Goal: Submit feedback/report problem: Submit feedback/report problem

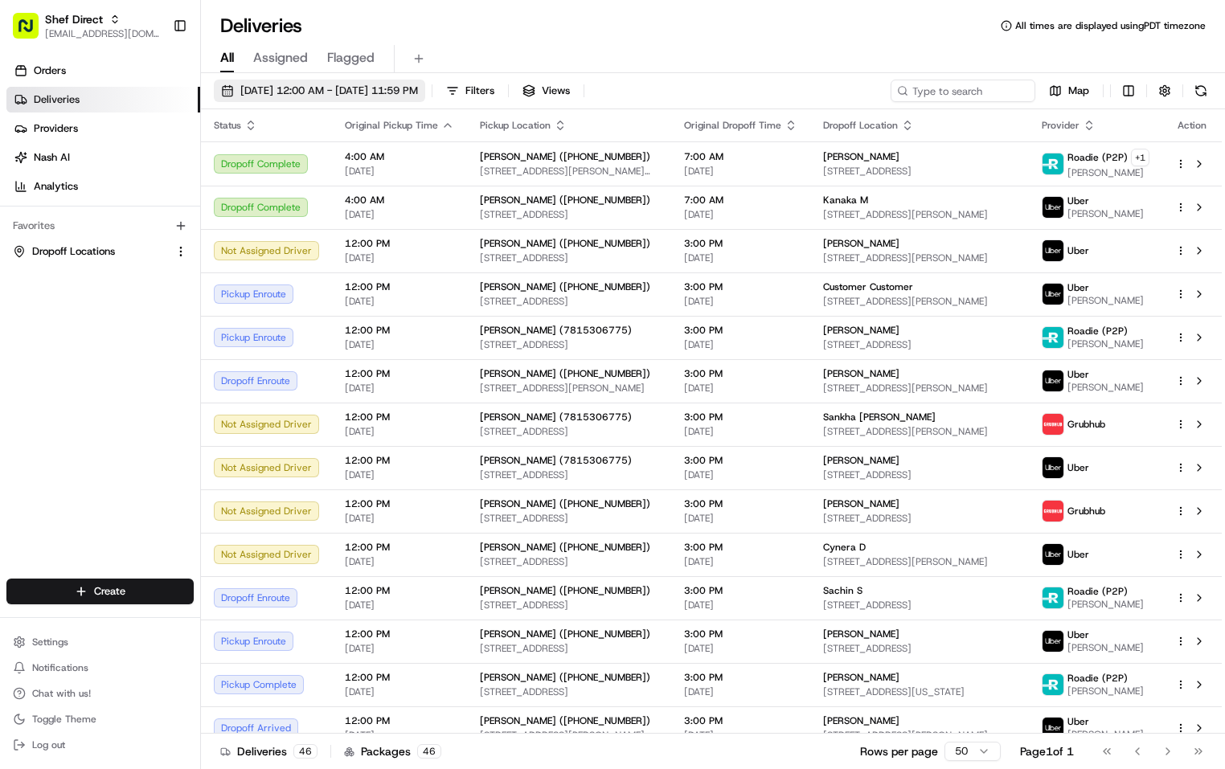
click at [384, 88] on span "08/24/2025 12:00 AM - 08/24/2025 11:59 PM" at bounding box center [329, 91] width 178 height 14
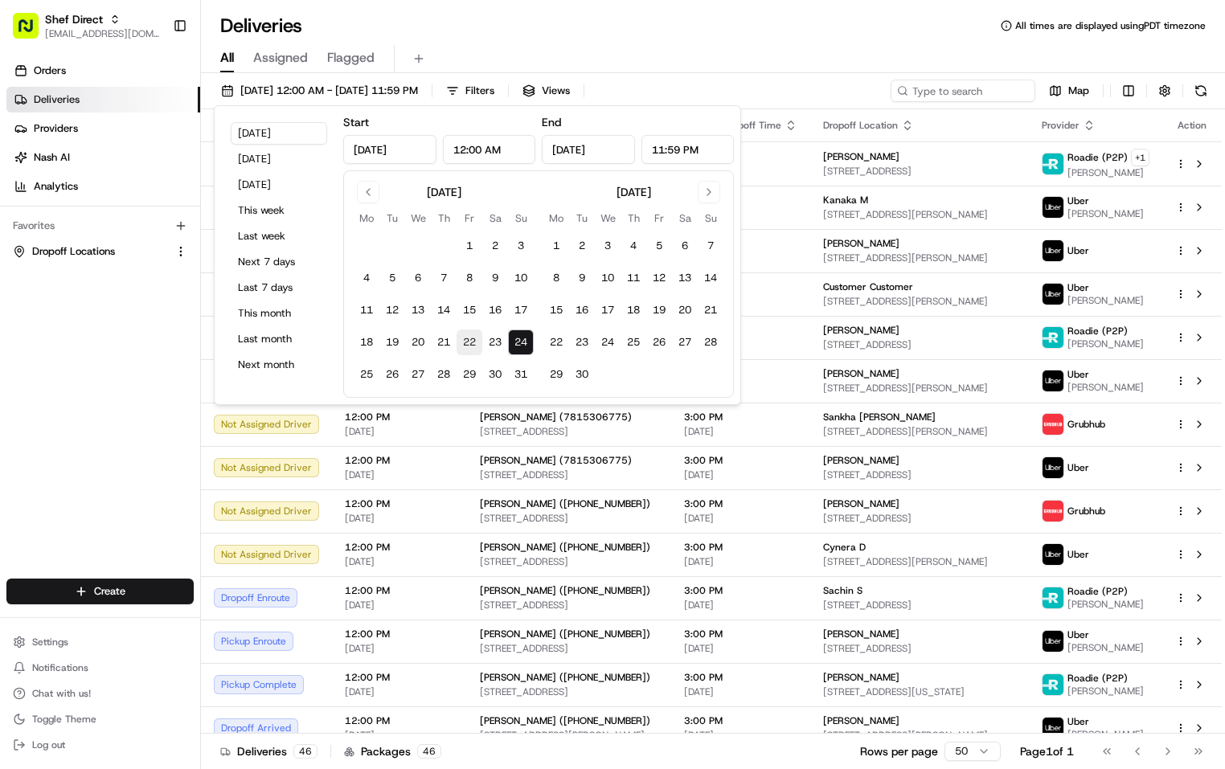
click at [475, 350] on button "22" at bounding box center [470, 343] width 26 height 26
type input "Aug 22, 2025"
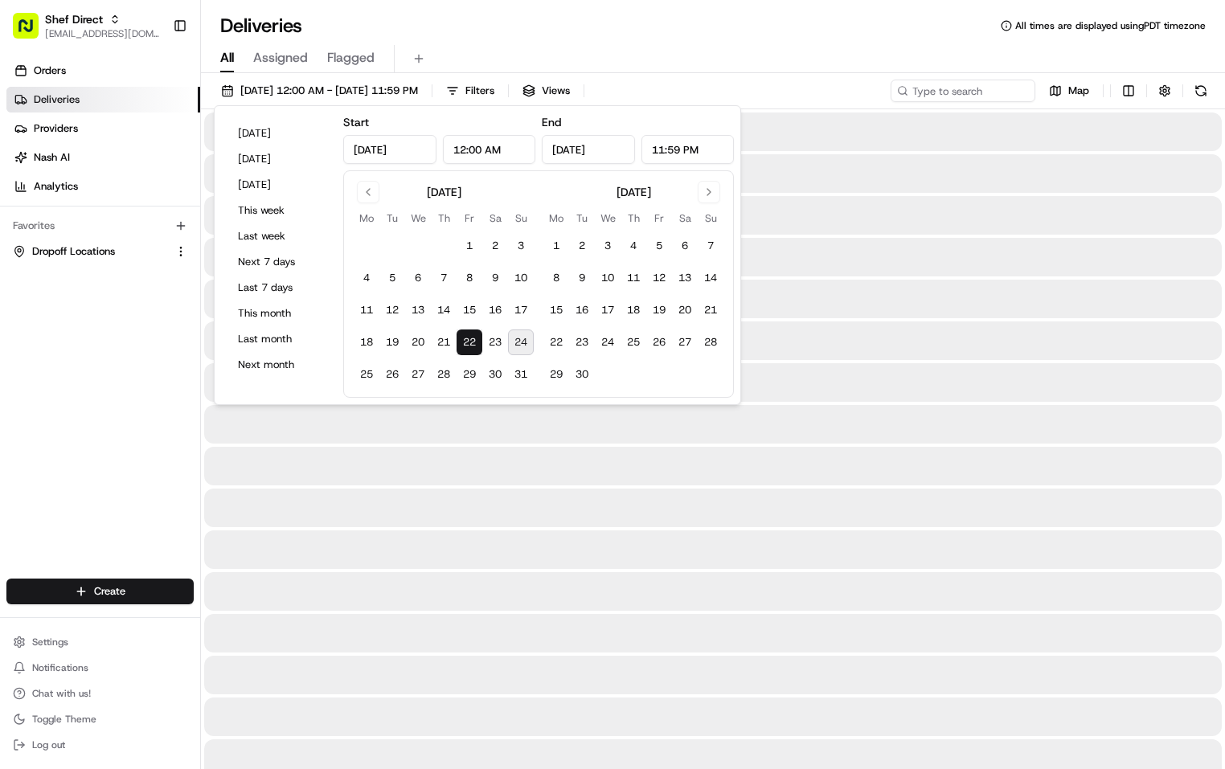
click at [850, 36] on div "Deliveries All times are displayed using PDT timezone" at bounding box center [713, 26] width 1024 height 26
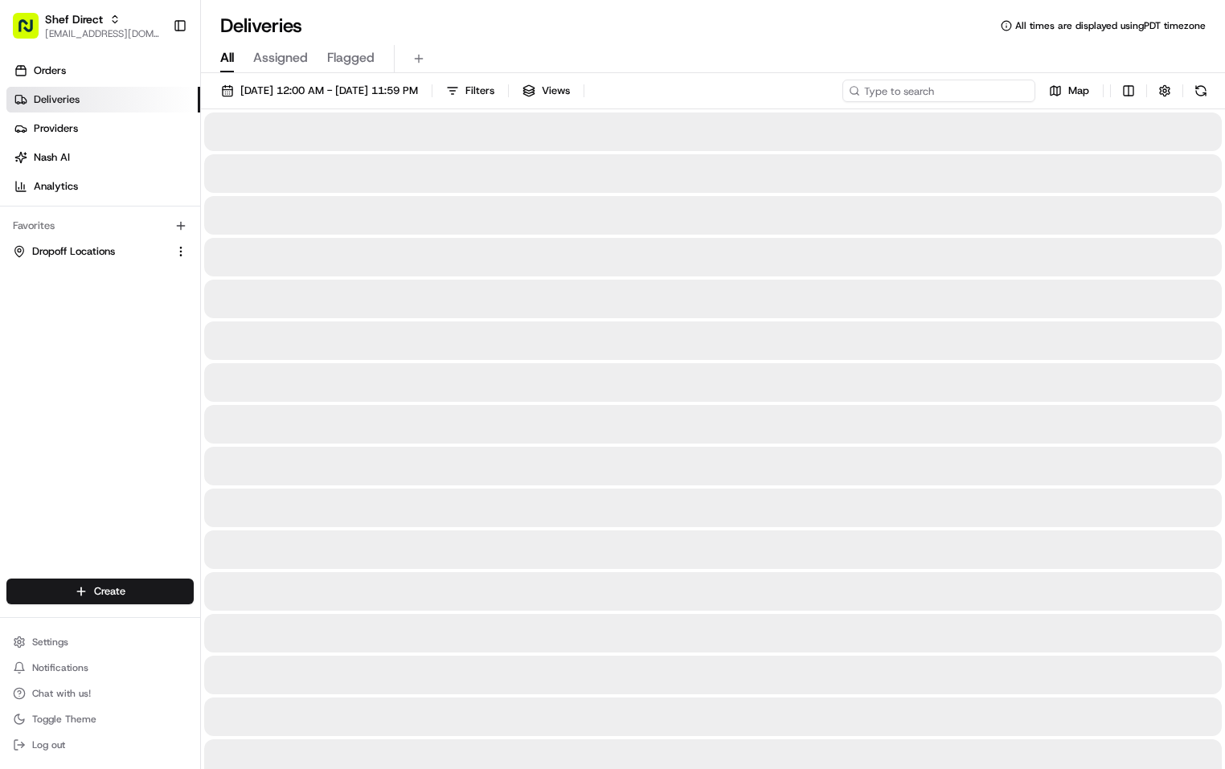
click at [931, 92] on input at bounding box center [938, 91] width 193 height 23
paste input "iUdNgmzdkKA"
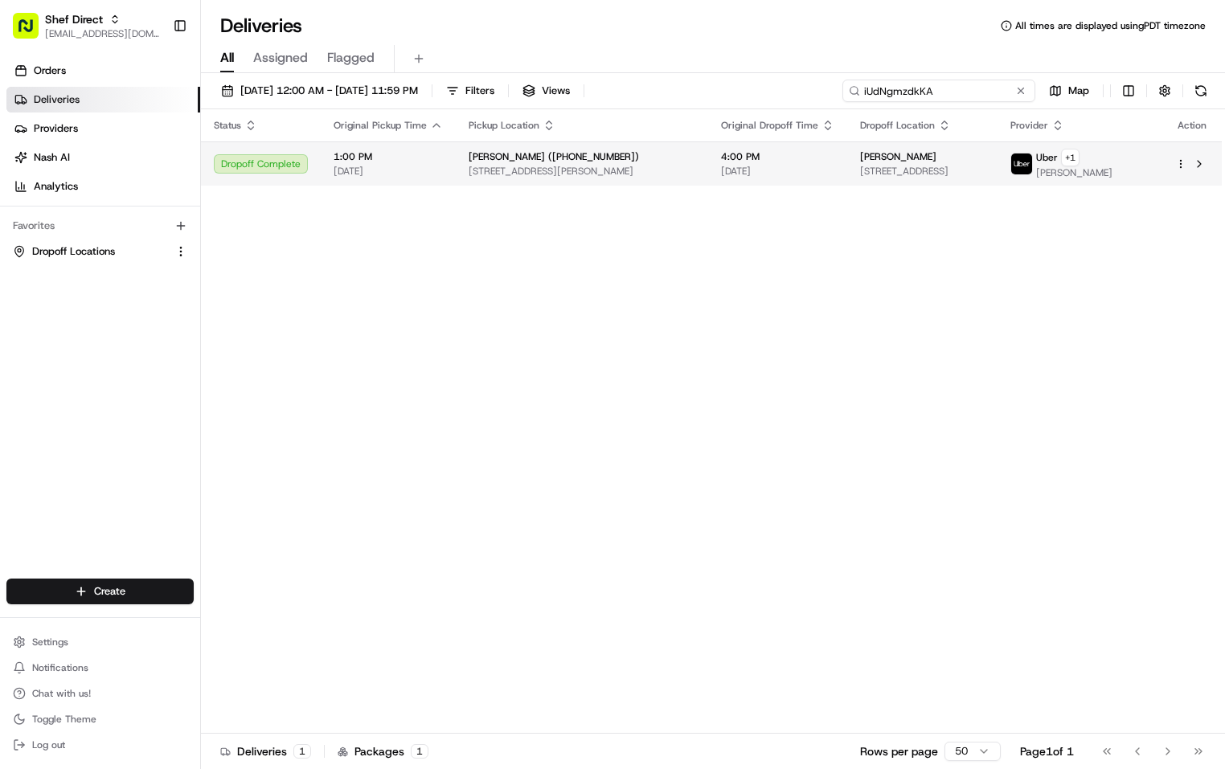
type input "iUdNgmzdkKA"
click at [825, 166] on span "08/22/2025" at bounding box center [777, 171] width 113 height 13
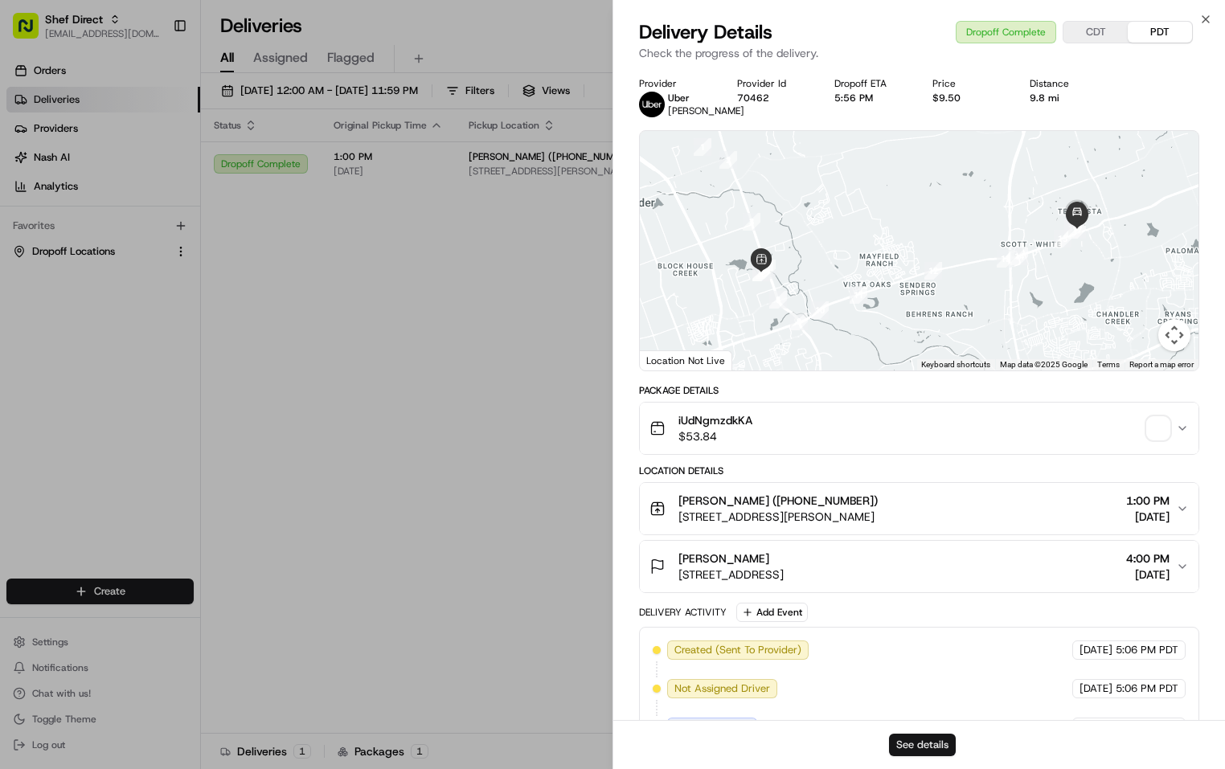
click at [921, 742] on button "See details" at bounding box center [922, 745] width 67 height 23
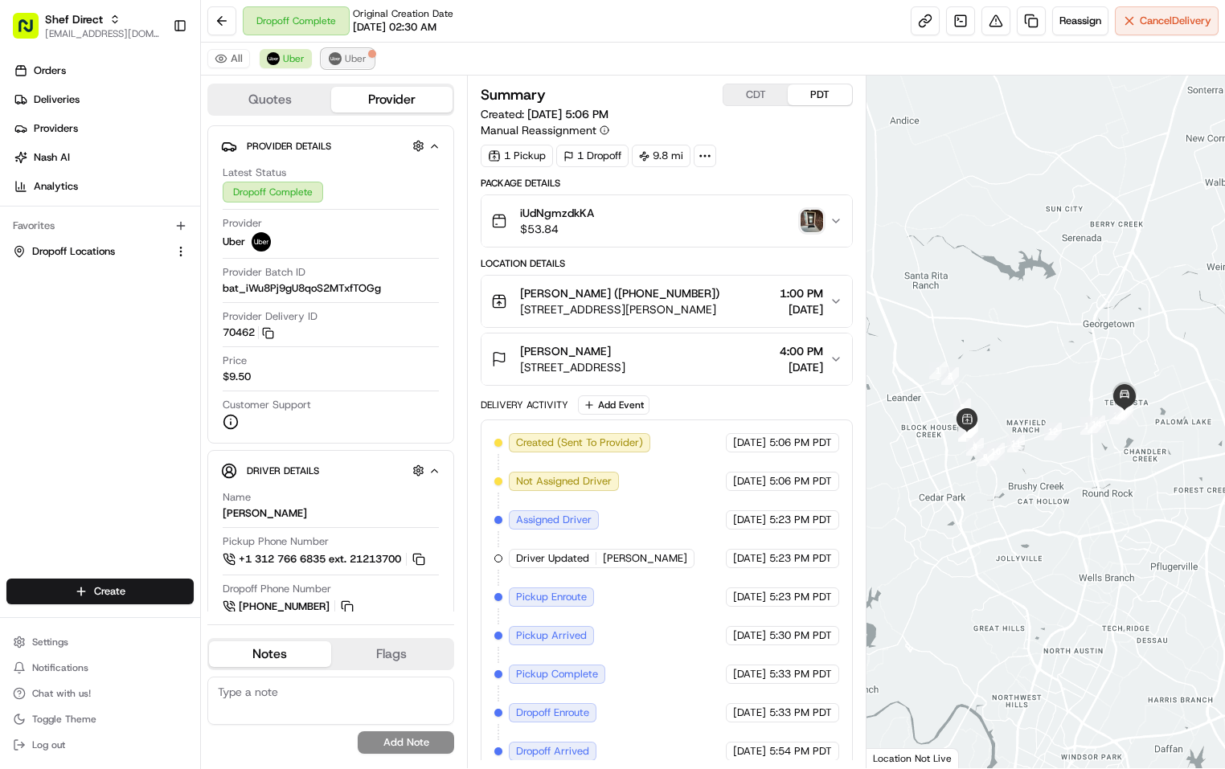
click at [358, 60] on span "Uber" at bounding box center [356, 58] width 22 height 13
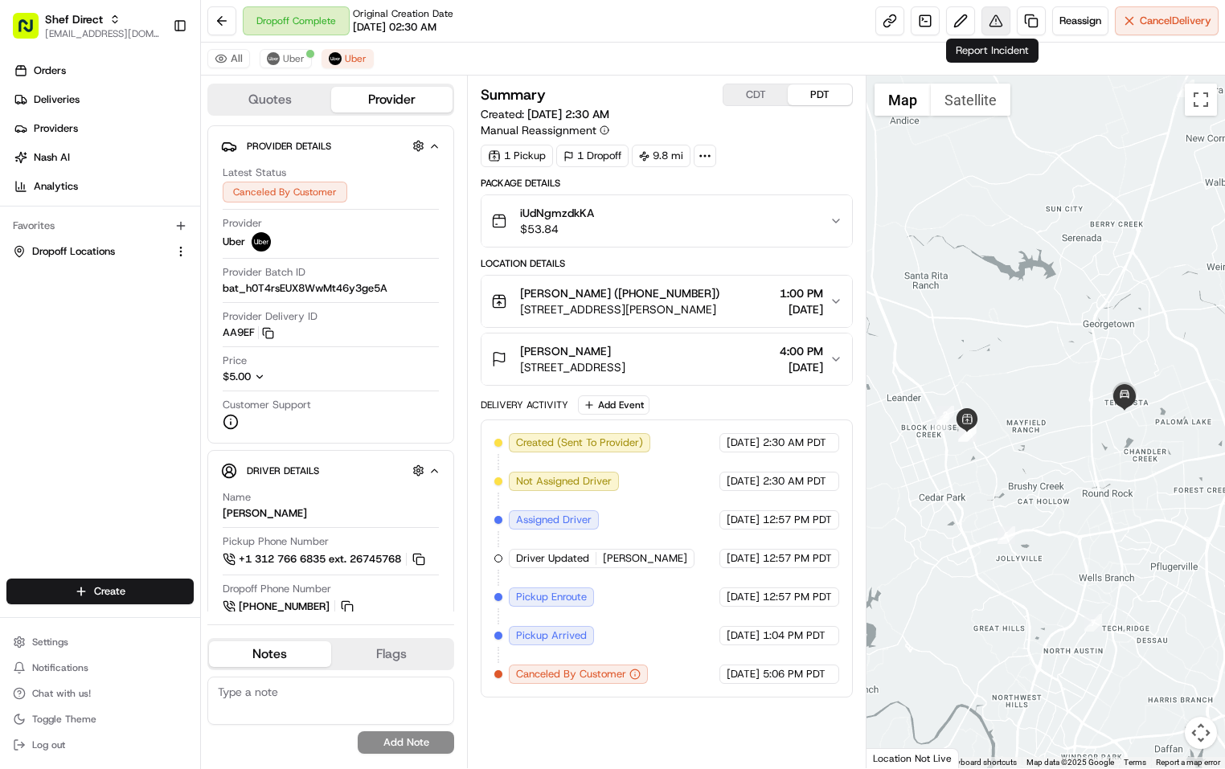
click at [1000, 19] on button at bounding box center [995, 20] width 29 height 29
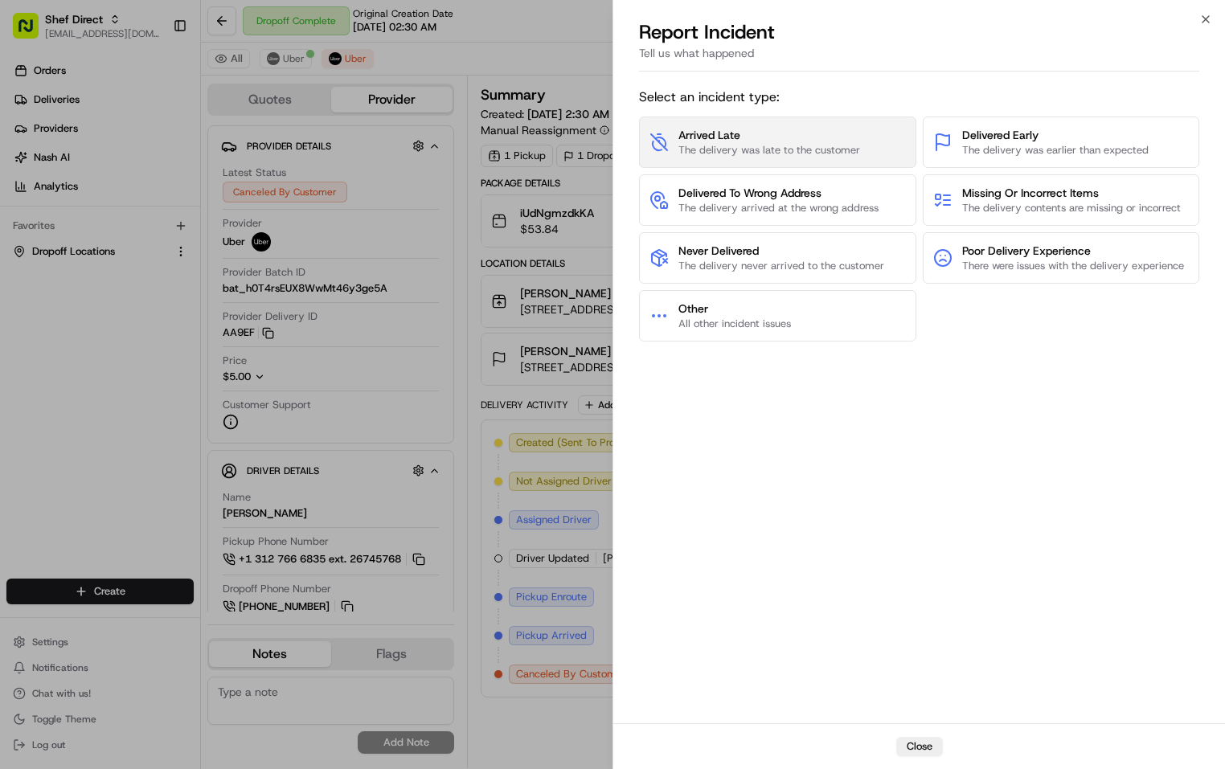
click at [819, 152] on span "The delivery was late to the customer" at bounding box center [769, 150] width 182 height 14
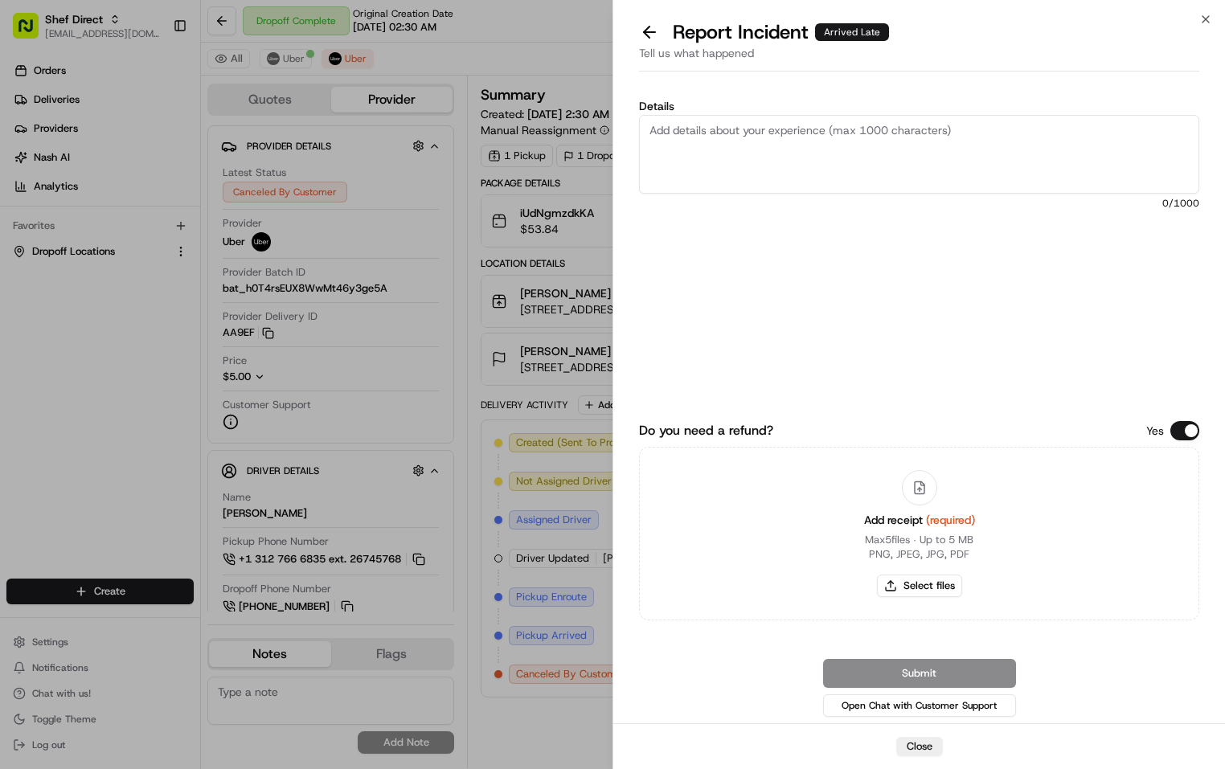
click at [772, 145] on textarea "Details" at bounding box center [919, 154] width 560 height 79
type textarea "first driver didn't pick up the order resulting to the order arriving late."
click at [929, 584] on button "Select files" at bounding box center [919, 586] width 85 height 23
click at [939, 592] on button "Select files" at bounding box center [919, 586] width 85 height 23
type input "C:\fakepath\iUdNgmzdkKA.png"
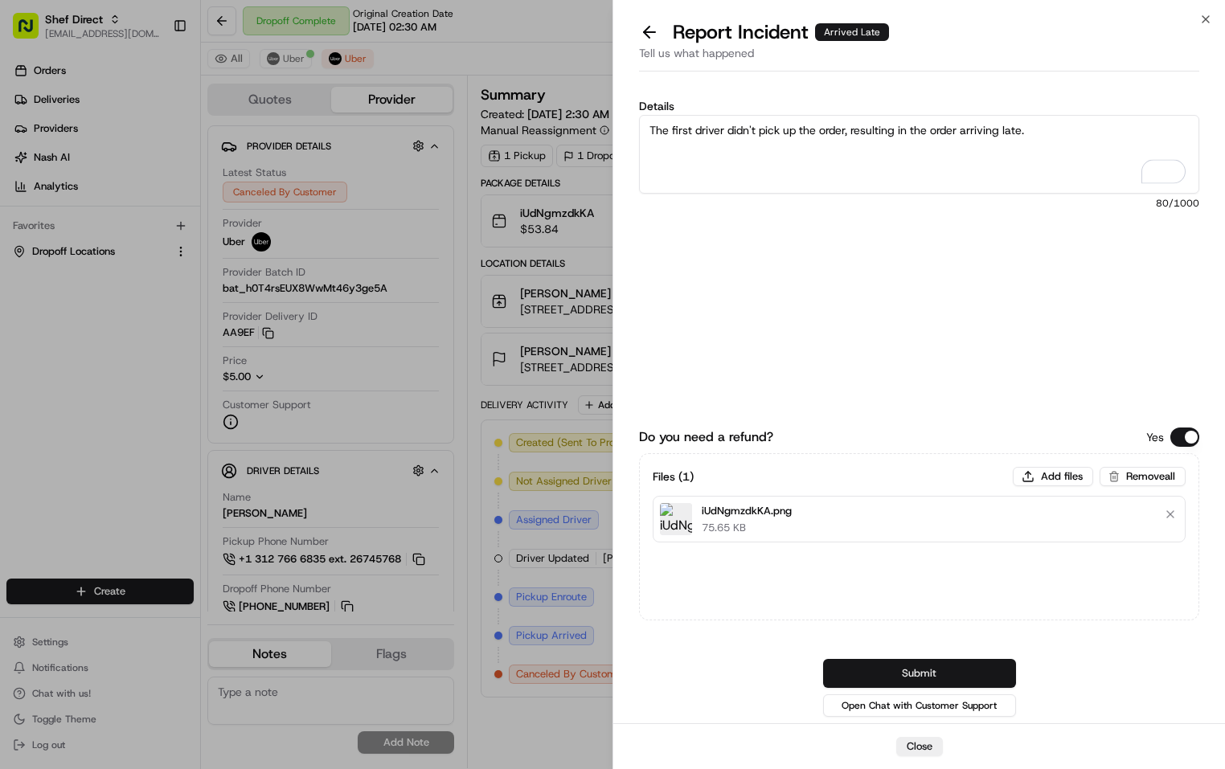
type textarea "The first driver didn't pick up the order, resulting in the order arriving late."
click at [978, 672] on button "Submit" at bounding box center [919, 673] width 193 height 29
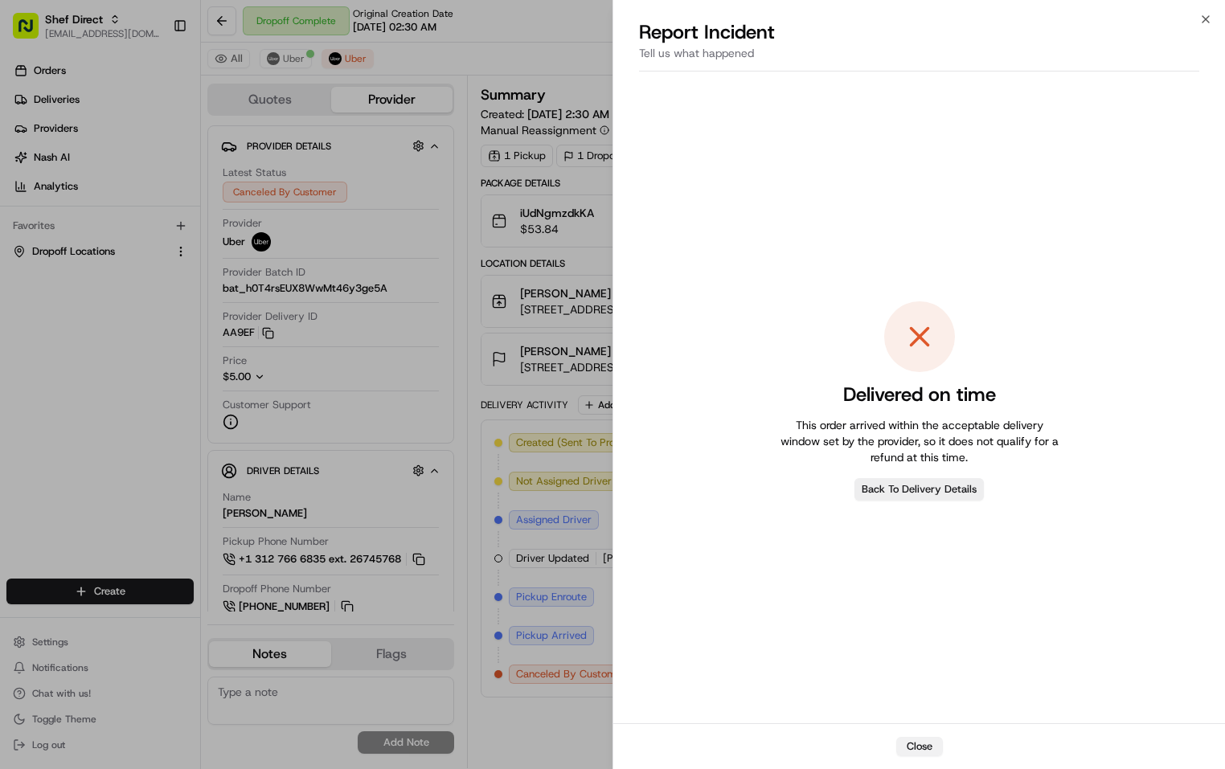
click at [917, 744] on button "Close" at bounding box center [919, 746] width 47 height 19
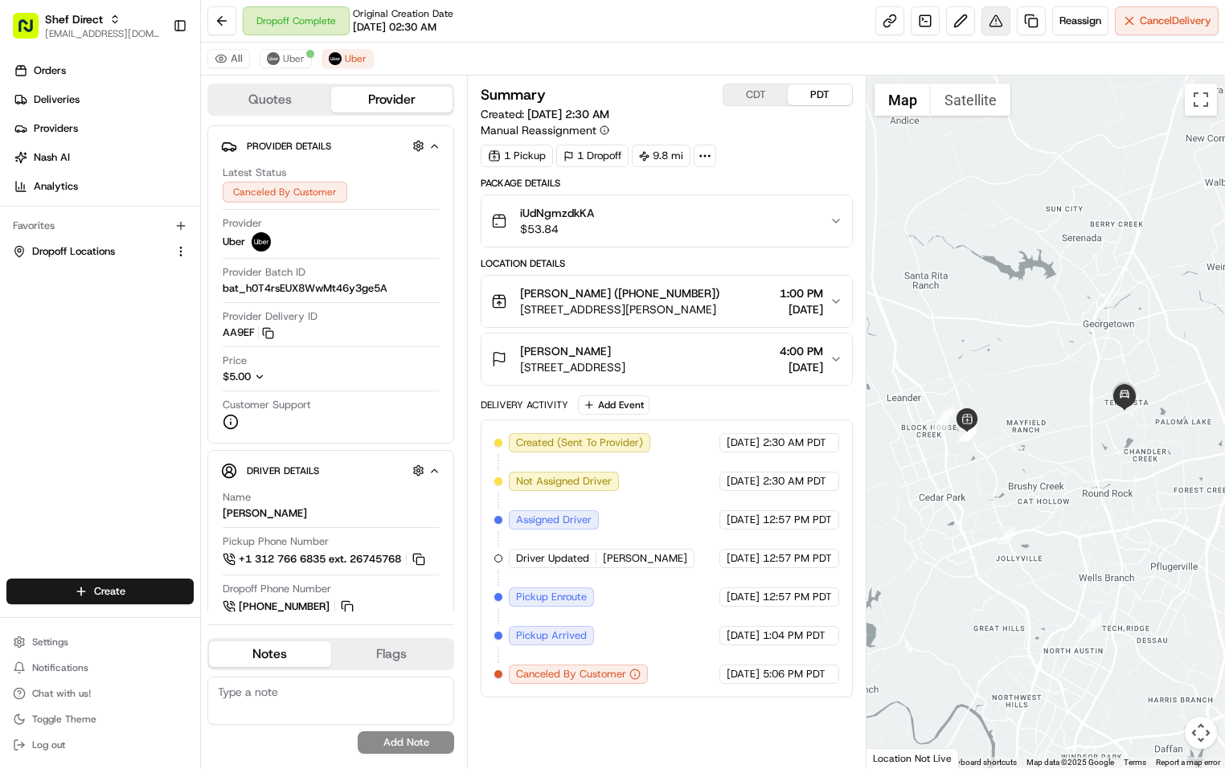
click at [993, 26] on button at bounding box center [995, 20] width 29 height 29
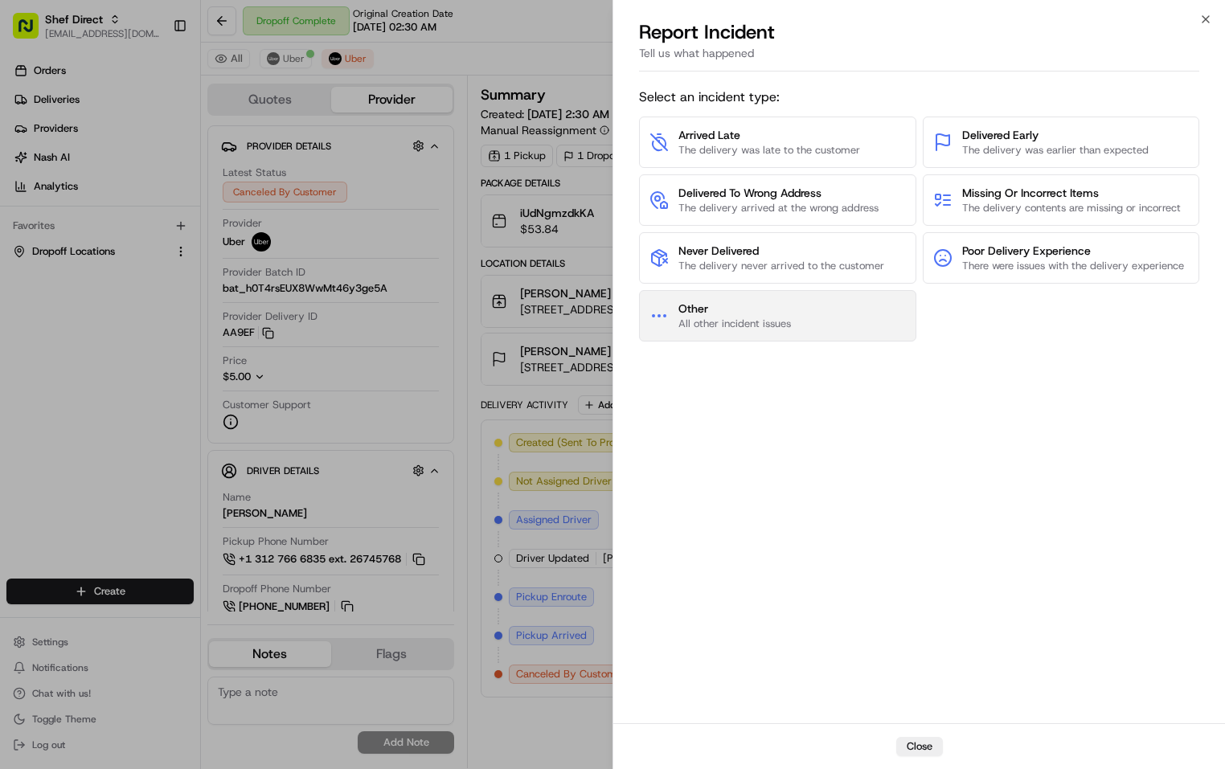
click at [858, 319] on button "Other All other incident issues" at bounding box center [777, 315] width 277 height 51
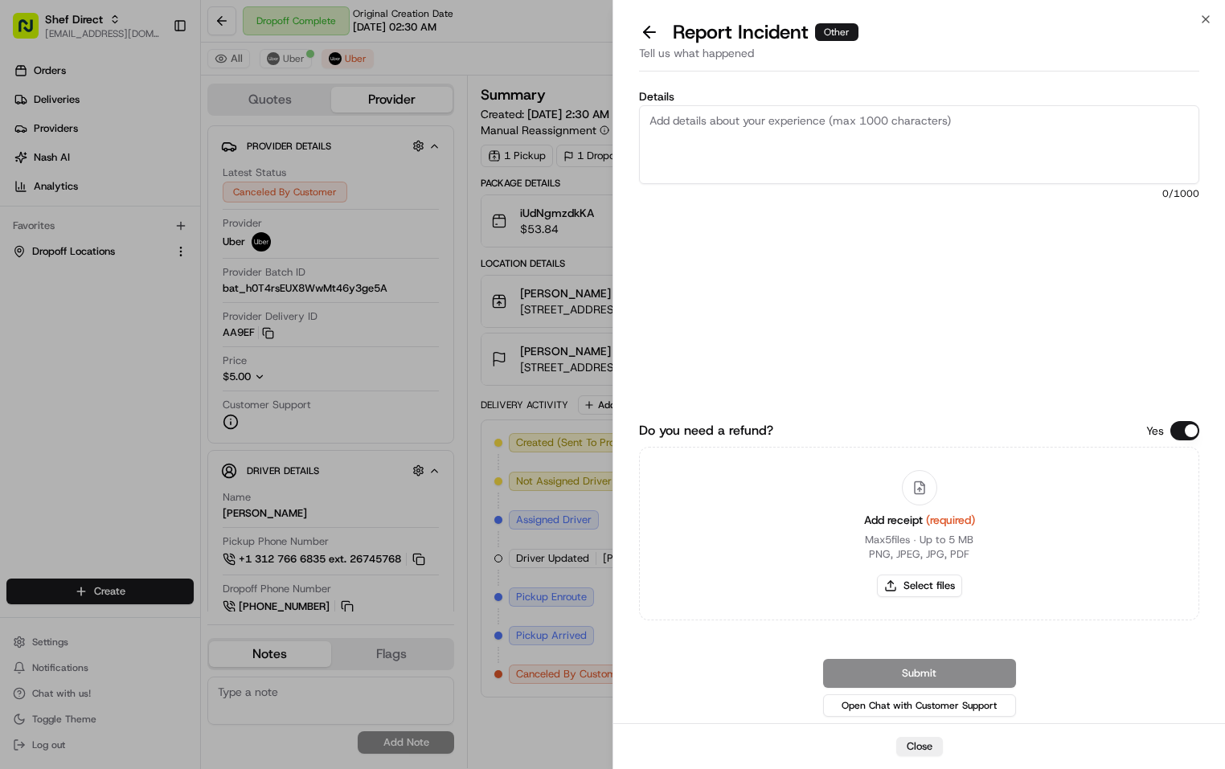
click at [770, 150] on textarea "Details" at bounding box center [919, 144] width 560 height 79
paste textarea "iUdNgmzdkKA"
drag, startPoint x: 759, startPoint y: 120, endPoint x: 646, endPoint y: 120, distance: 112.5
click at [646, 120] on textarea "iUdNgmzdkKA" at bounding box center [919, 144] width 560 height 79
click at [1001, 123] on textarea "The first driver didn't pick up the order in time. Order was delivered outside …" at bounding box center [919, 144] width 560 height 79
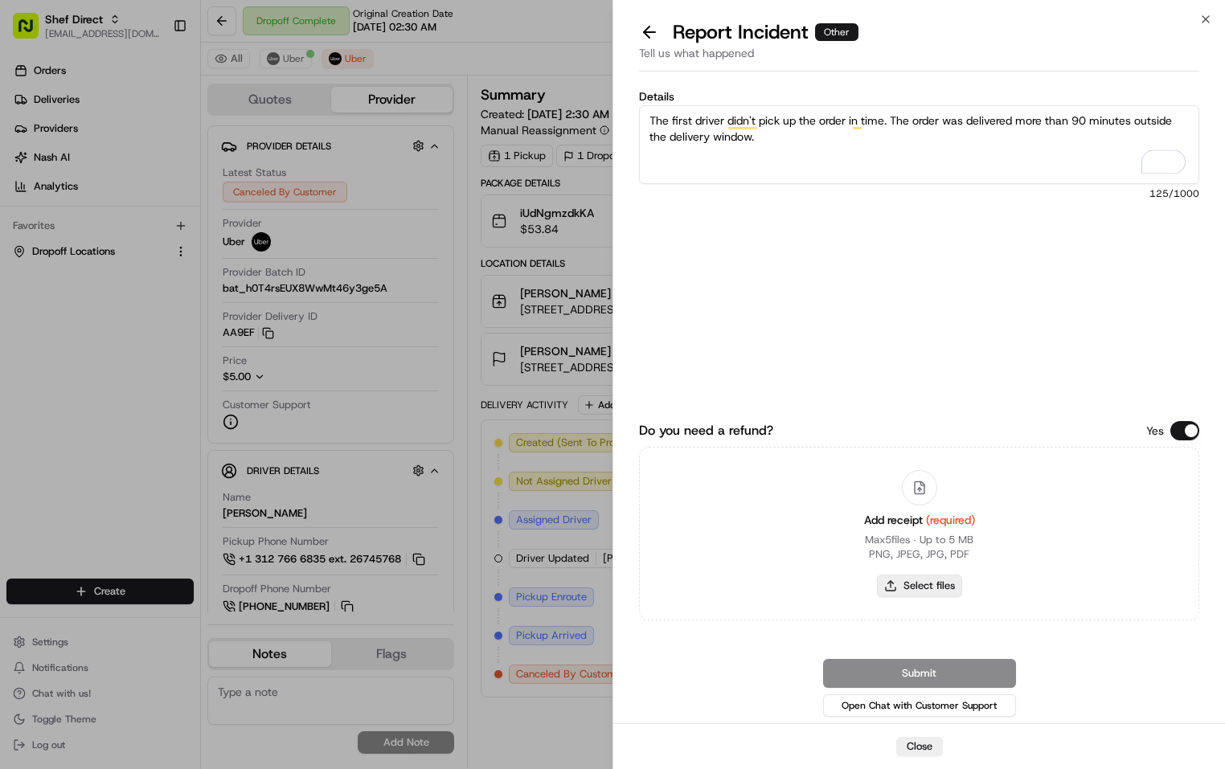
type textarea "The first driver didn't pick up the order in time. The order was delivered more…"
click at [936, 585] on button "Select files" at bounding box center [919, 586] width 85 height 23
type input "C:\fakepath\iUdNgmzdkKA.png"
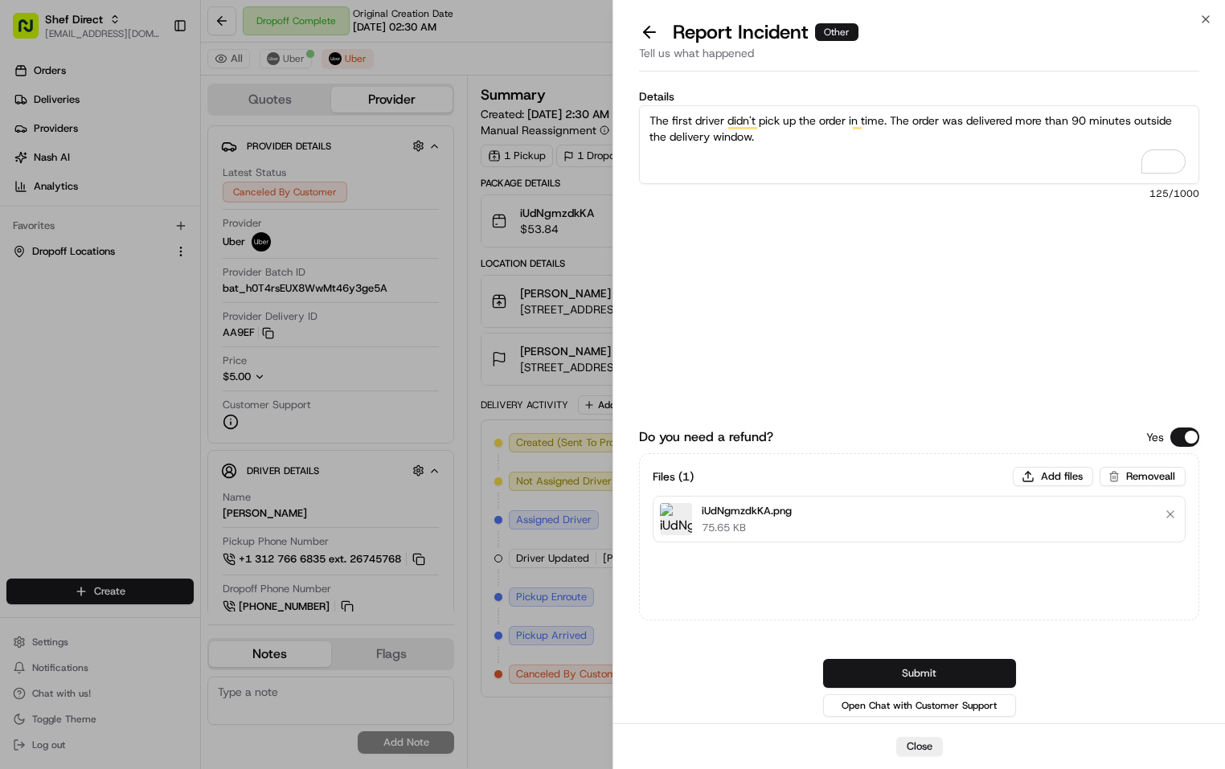
click at [972, 669] on button "Submit" at bounding box center [919, 673] width 193 height 29
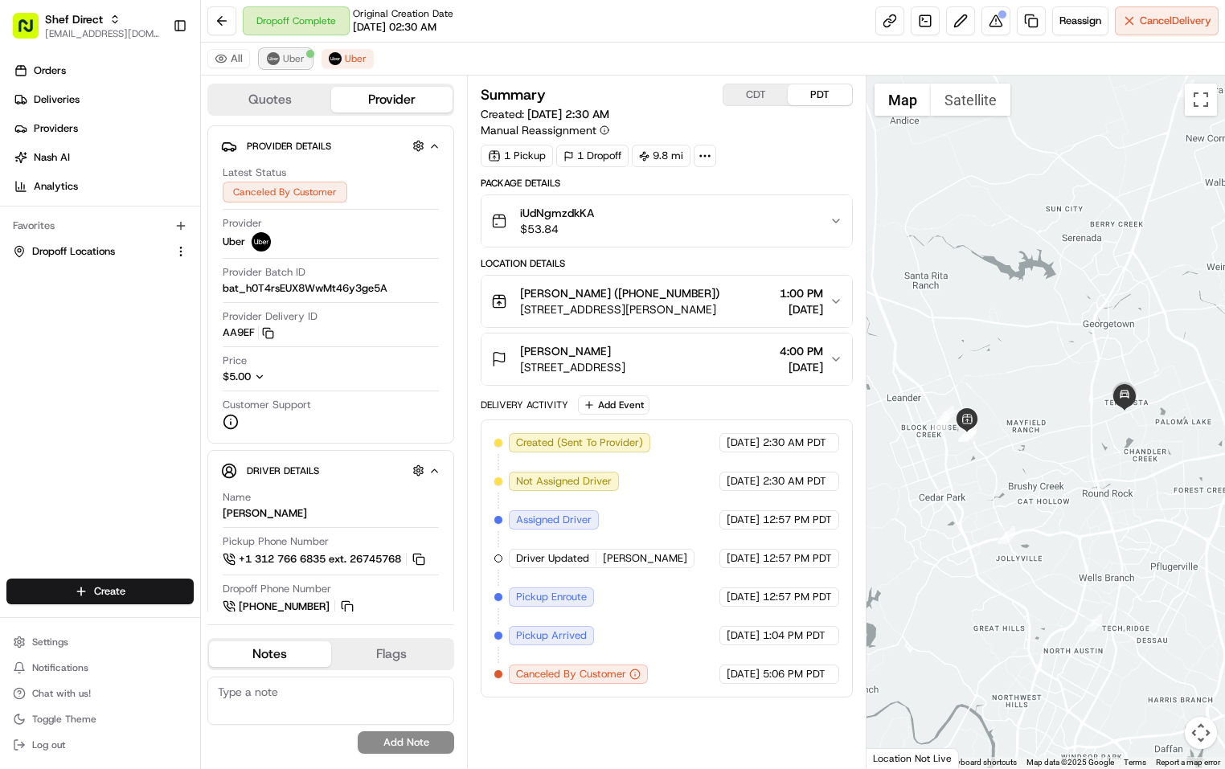
click at [295, 55] on span "Uber" at bounding box center [294, 58] width 22 height 13
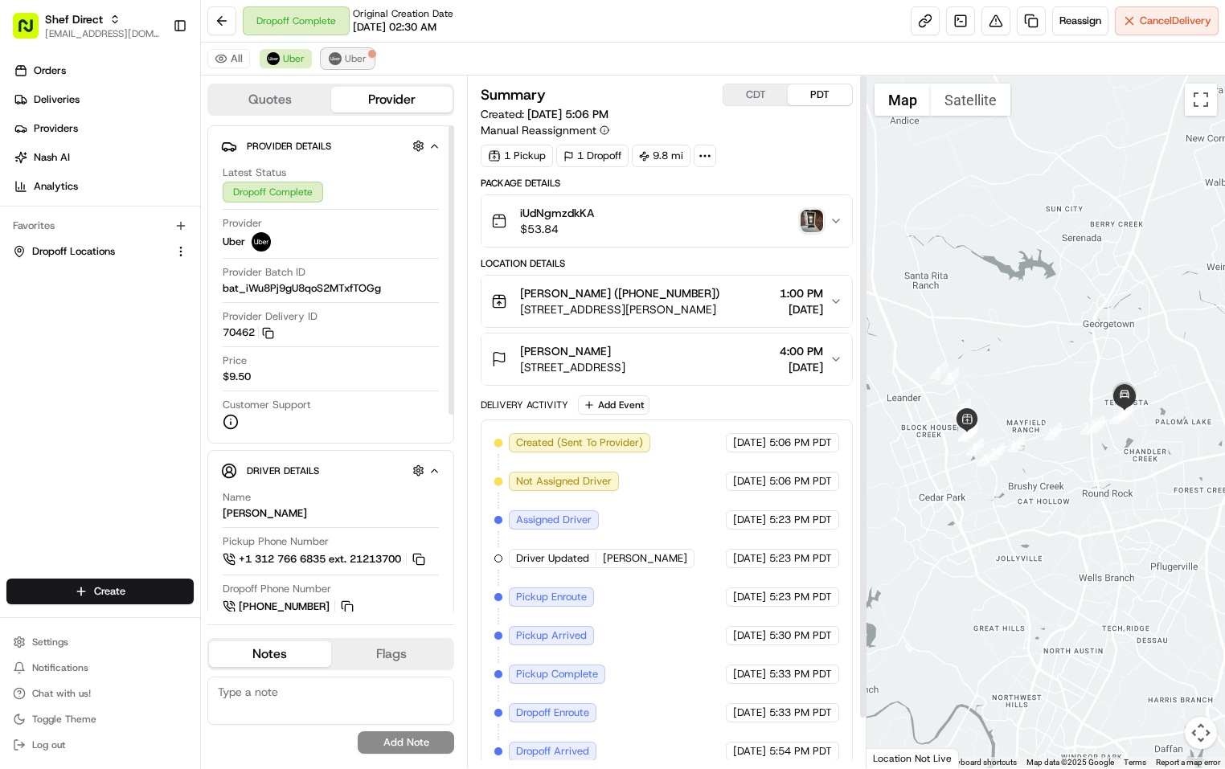
click at [362, 50] on button "Uber" at bounding box center [347, 58] width 52 height 19
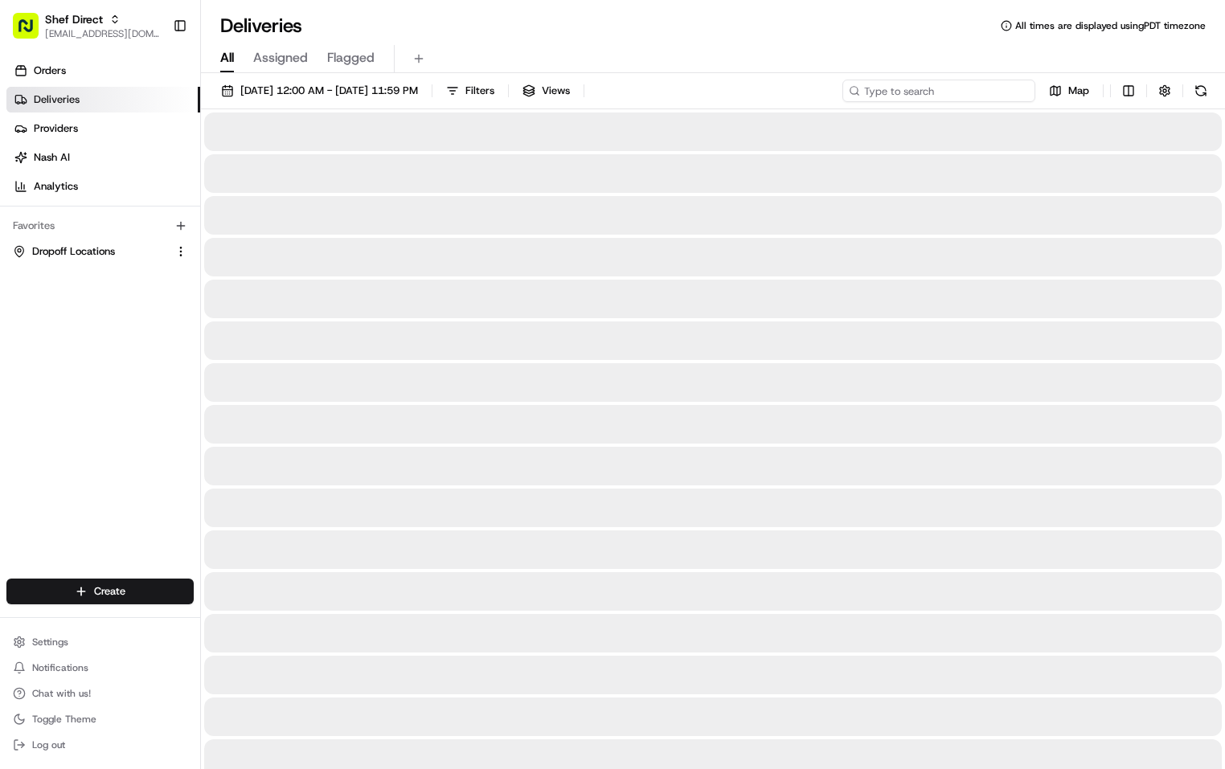
click at [918, 91] on input at bounding box center [938, 91] width 193 height 23
paste input "QFXVRVJ6YbG"
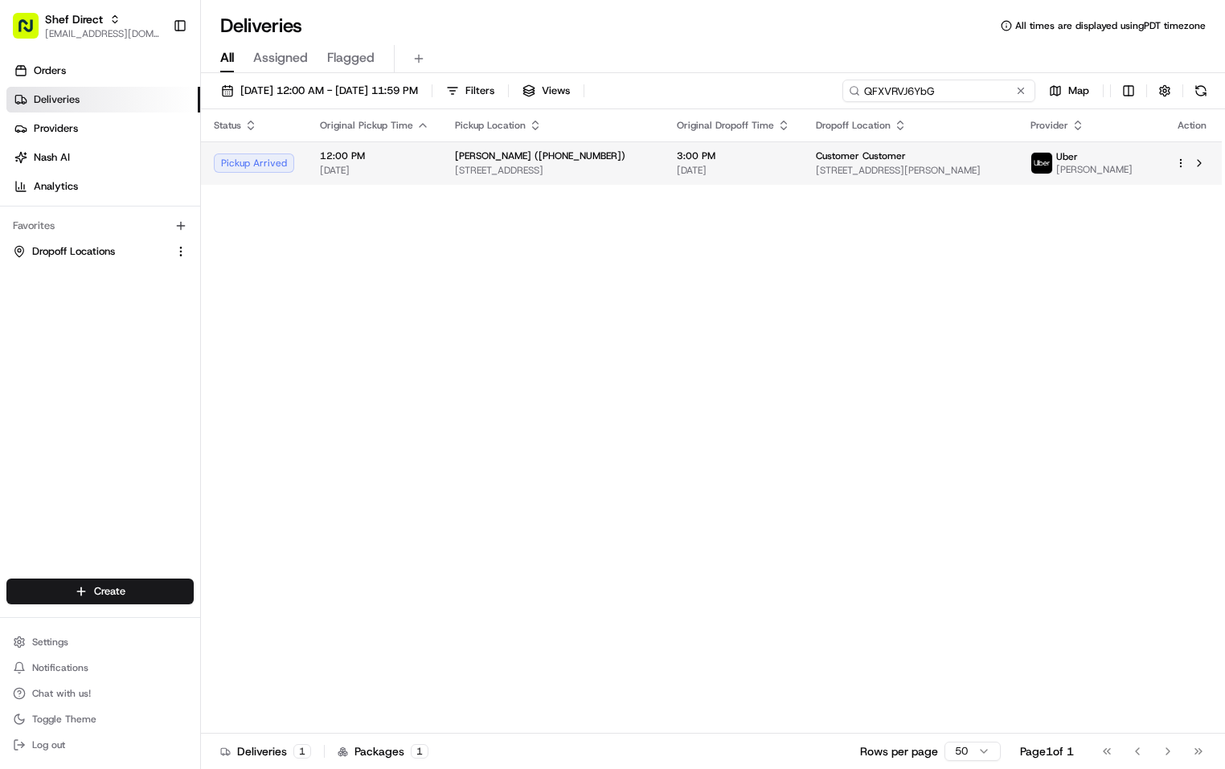
type input "QFXVRVJ6YbG"
click at [643, 159] on td "Dominique Lindsey (+16143690084) 6400 Cheviot Rd #19, Cincinnati, OH 45247, USA" at bounding box center [553, 162] width 222 height 43
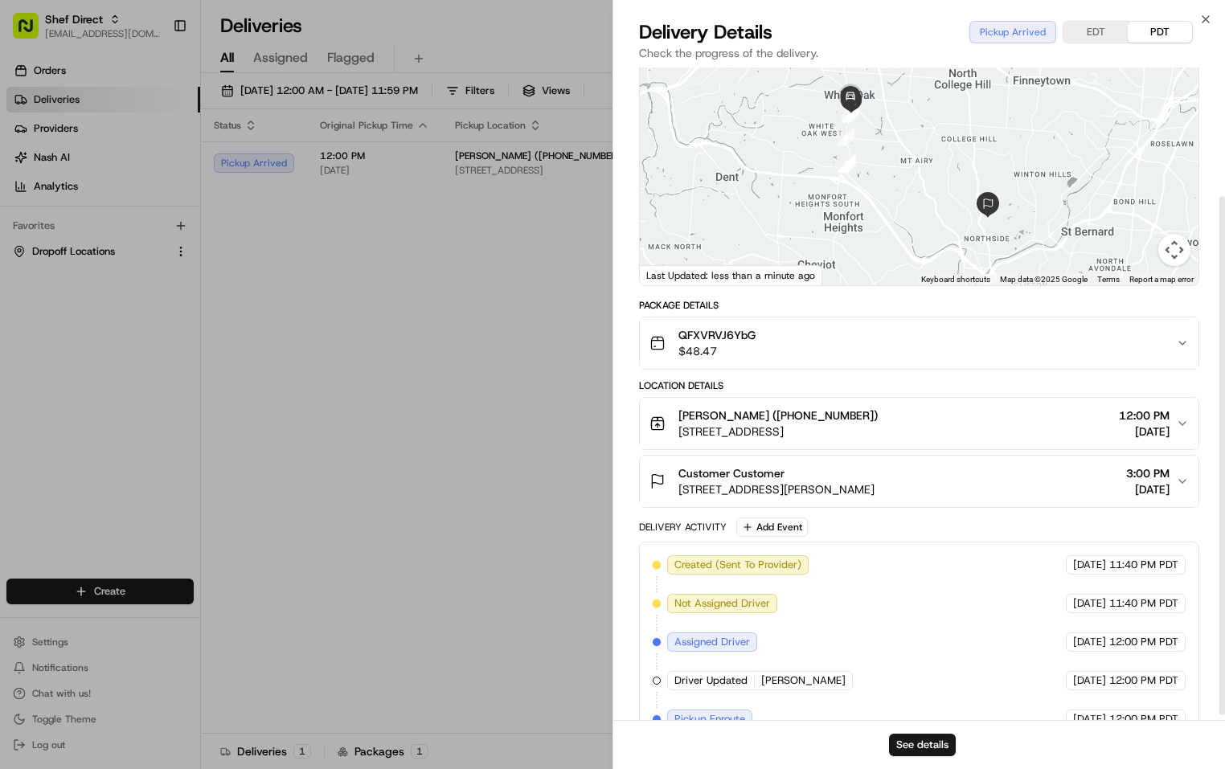
scroll to position [169, 0]
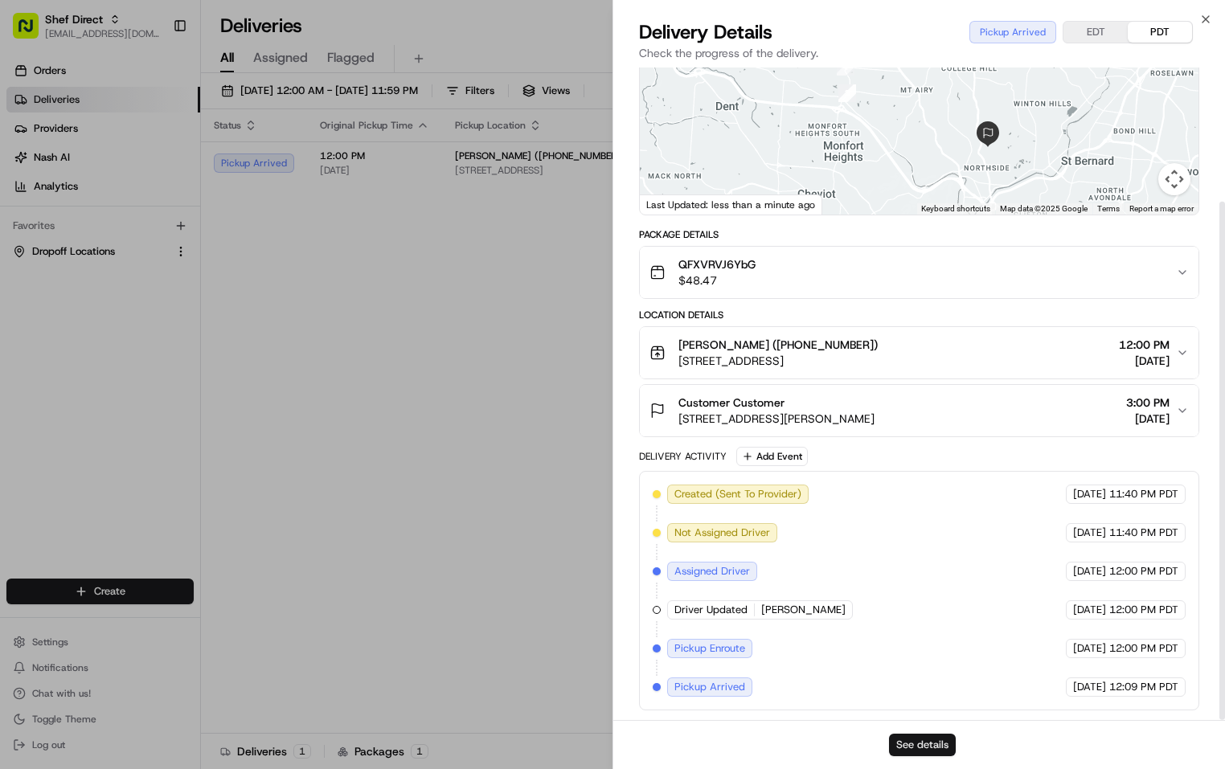
click at [931, 743] on button "See details" at bounding box center [922, 745] width 67 height 23
click at [928, 743] on button "See details" at bounding box center [922, 745] width 67 height 23
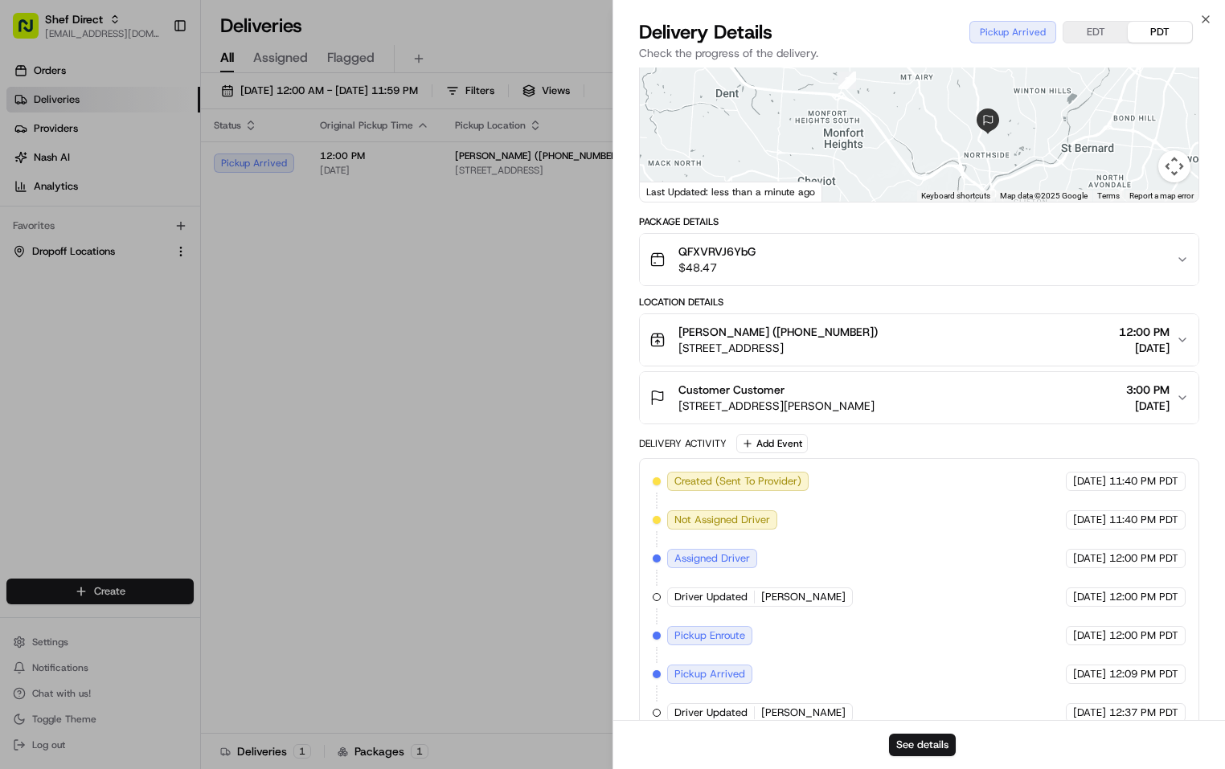
scroll to position [156, 0]
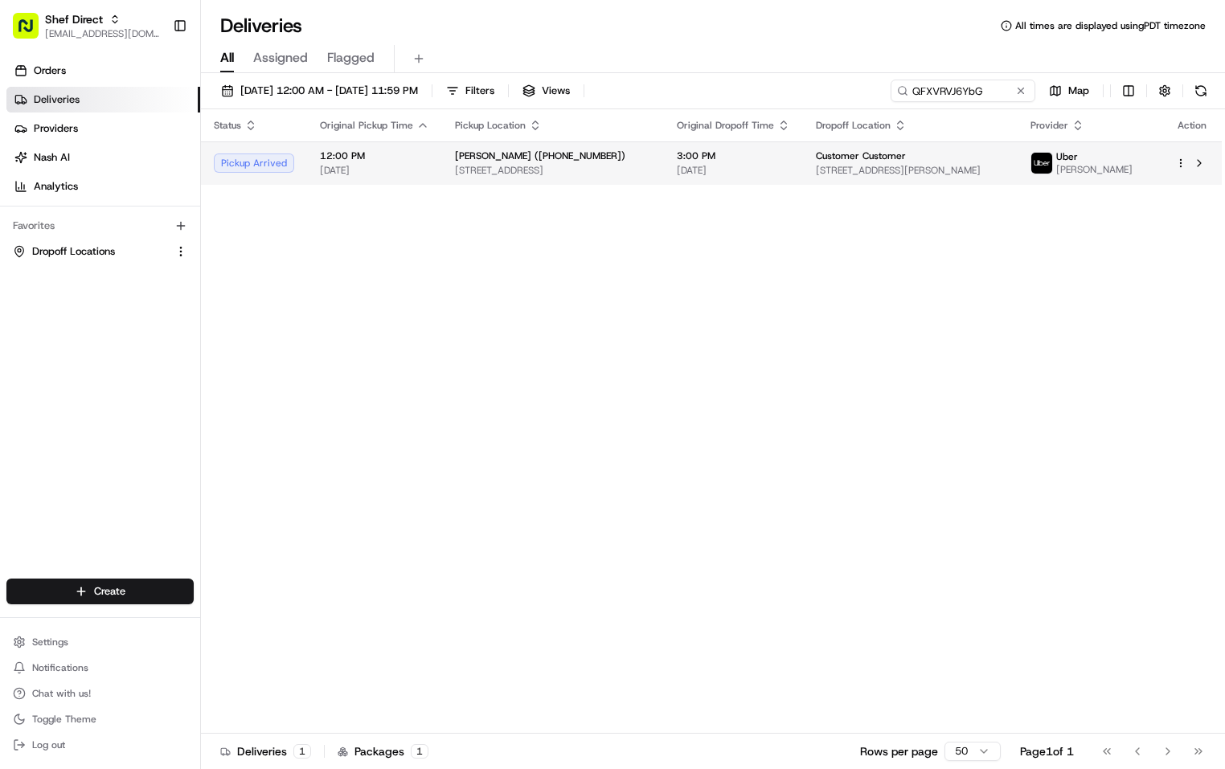
click at [756, 183] on td "3:00 PM 08/24/2025" at bounding box center [733, 162] width 139 height 43
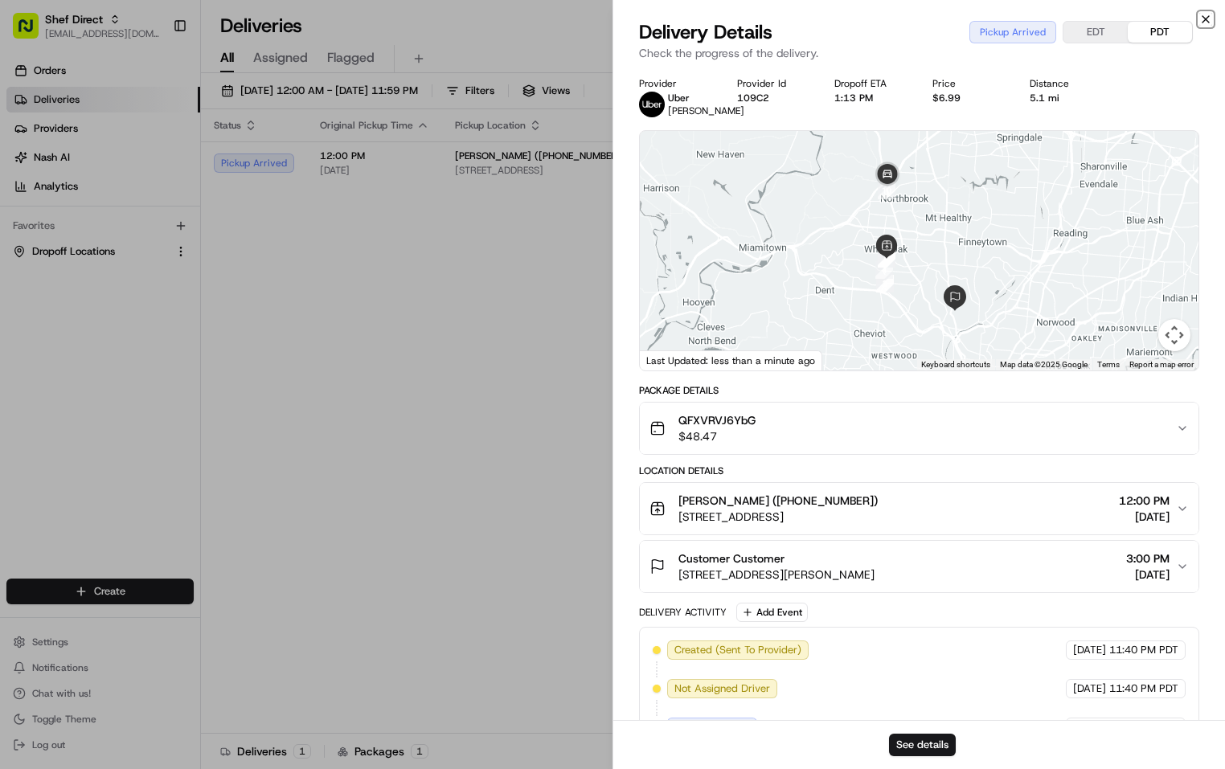
click at [1202, 14] on icon "button" at bounding box center [1205, 19] width 13 height 13
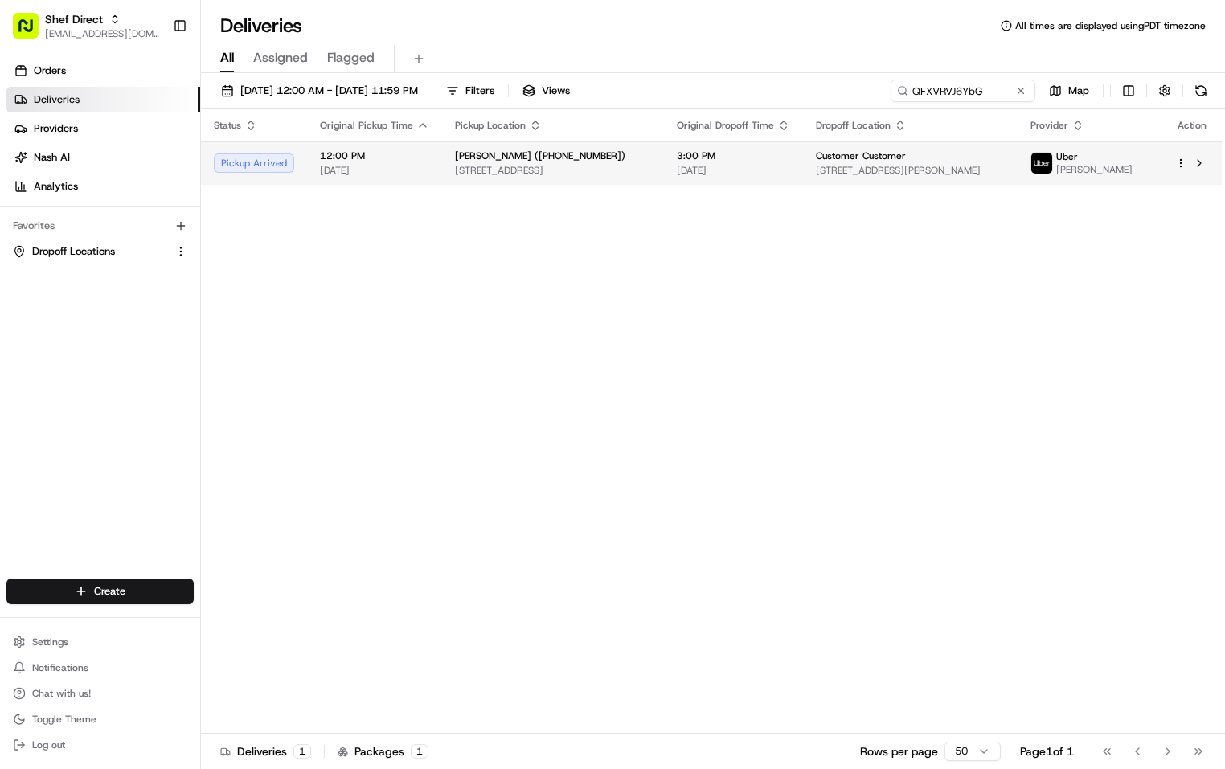
click at [759, 174] on span "[DATE]" at bounding box center [733, 170] width 113 height 13
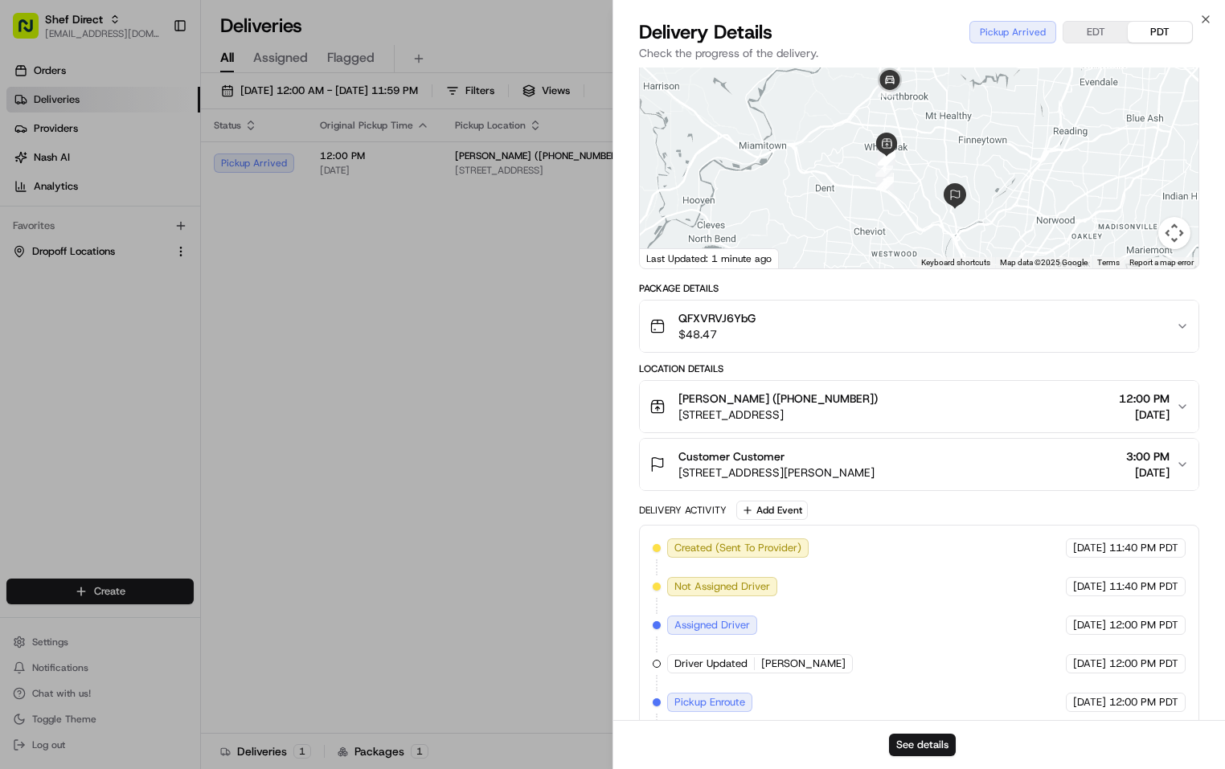
scroll to position [195, 0]
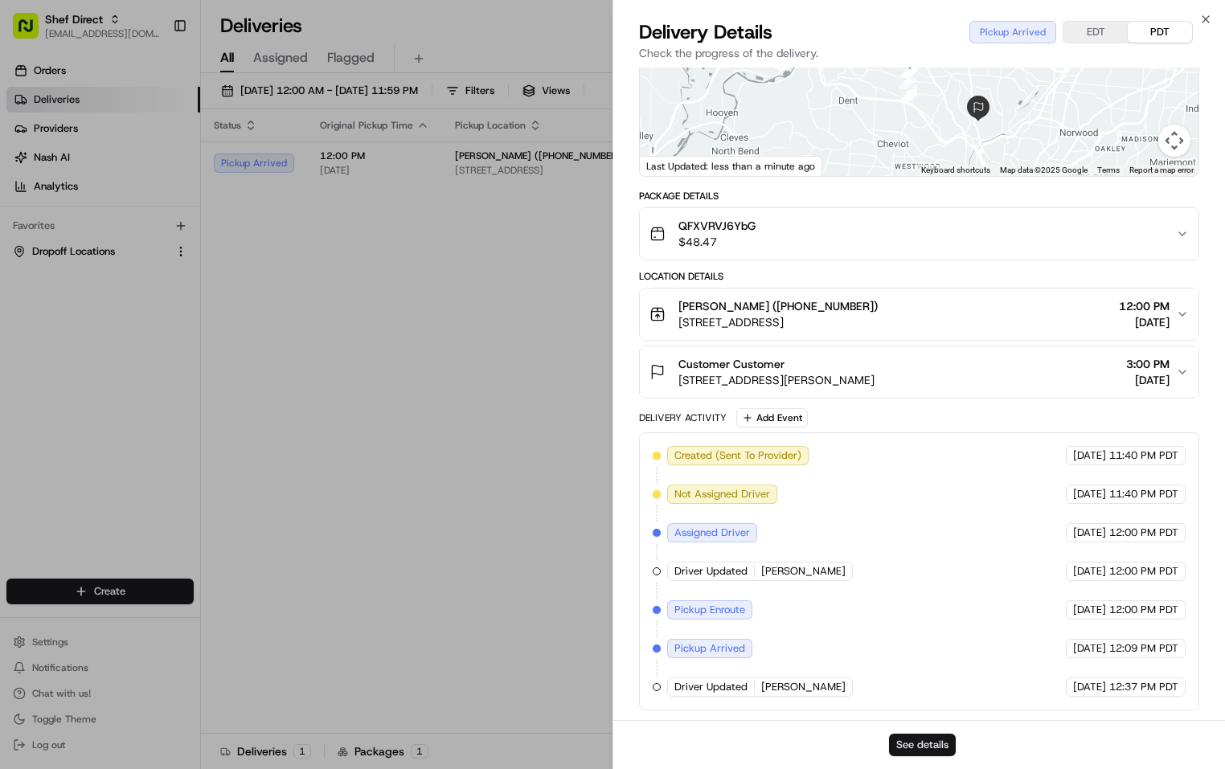
click at [942, 747] on button "See details" at bounding box center [922, 745] width 67 height 23
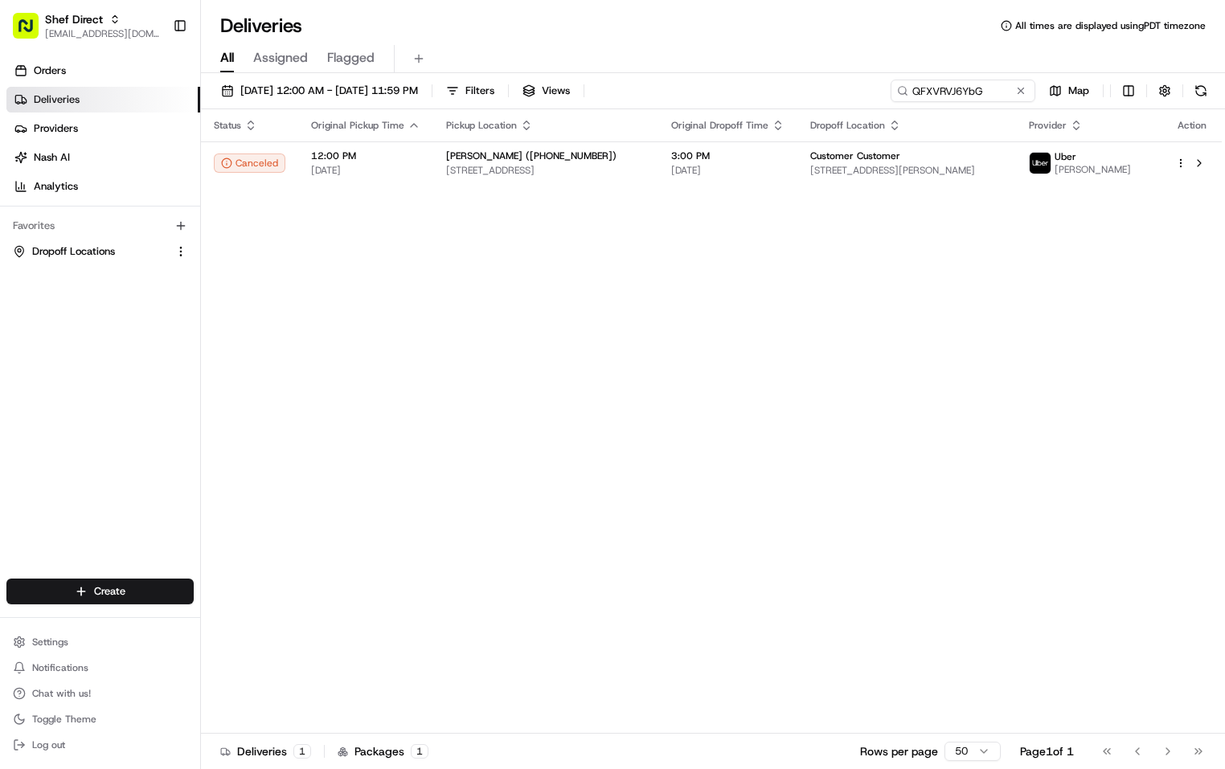
drag, startPoint x: 626, startPoint y: 418, endPoint x: 573, endPoint y: 319, distance: 112.2
click at [626, 417] on div "Status Original Pickup Time Pickup Location Original Dropoff Time Dropoff Locat…" at bounding box center [711, 421] width 1021 height 625
click at [749, 162] on span "3:00 PM" at bounding box center [727, 155] width 113 height 13
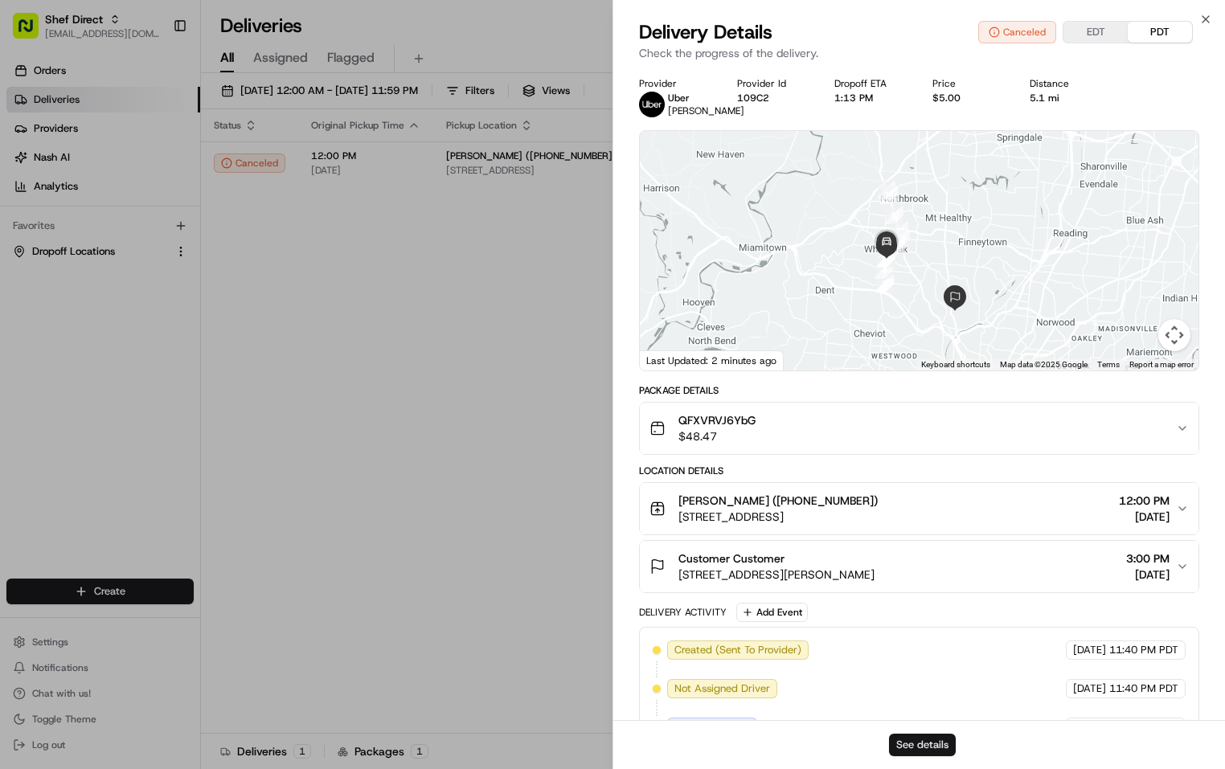
click at [923, 746] on button "See details" at bounding box center [922, 745] width 67 height 23
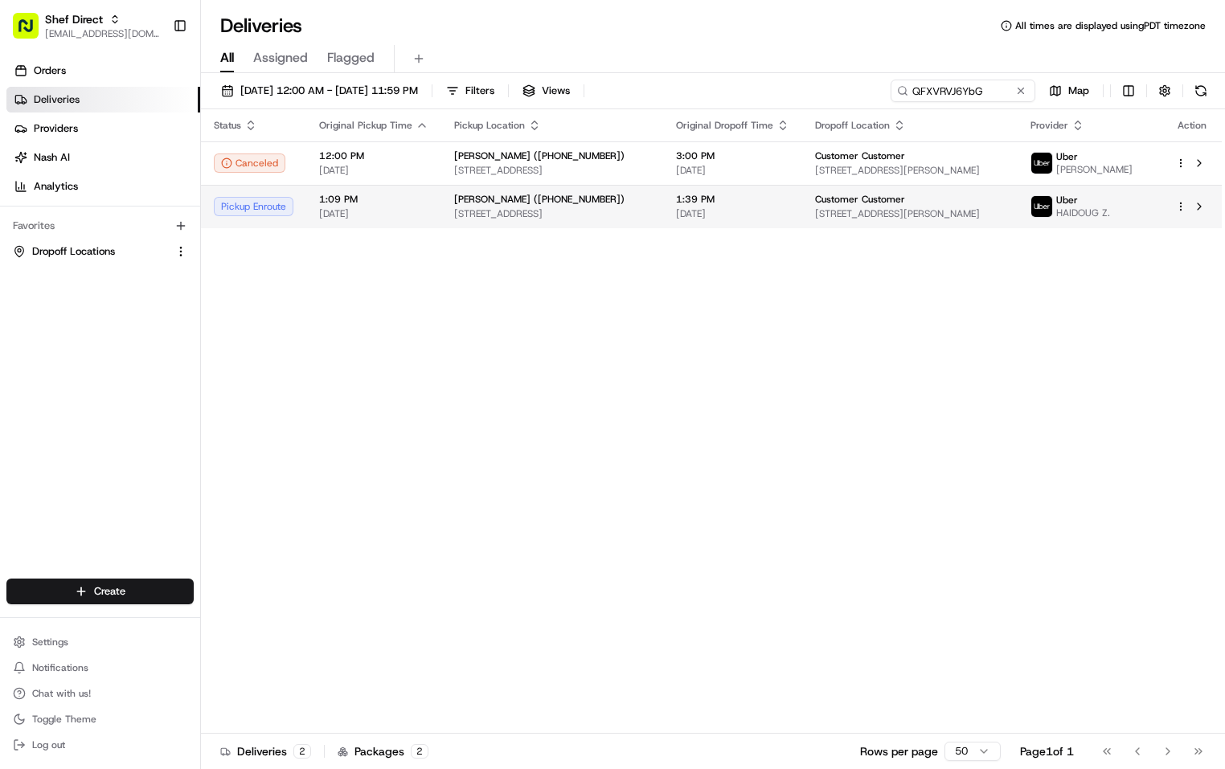
click at [559, 220] on span "1627 Northwood Dr #1, Cincinnati, OH 45237, USA" at bounding box center [552, 213] width 196 height 13
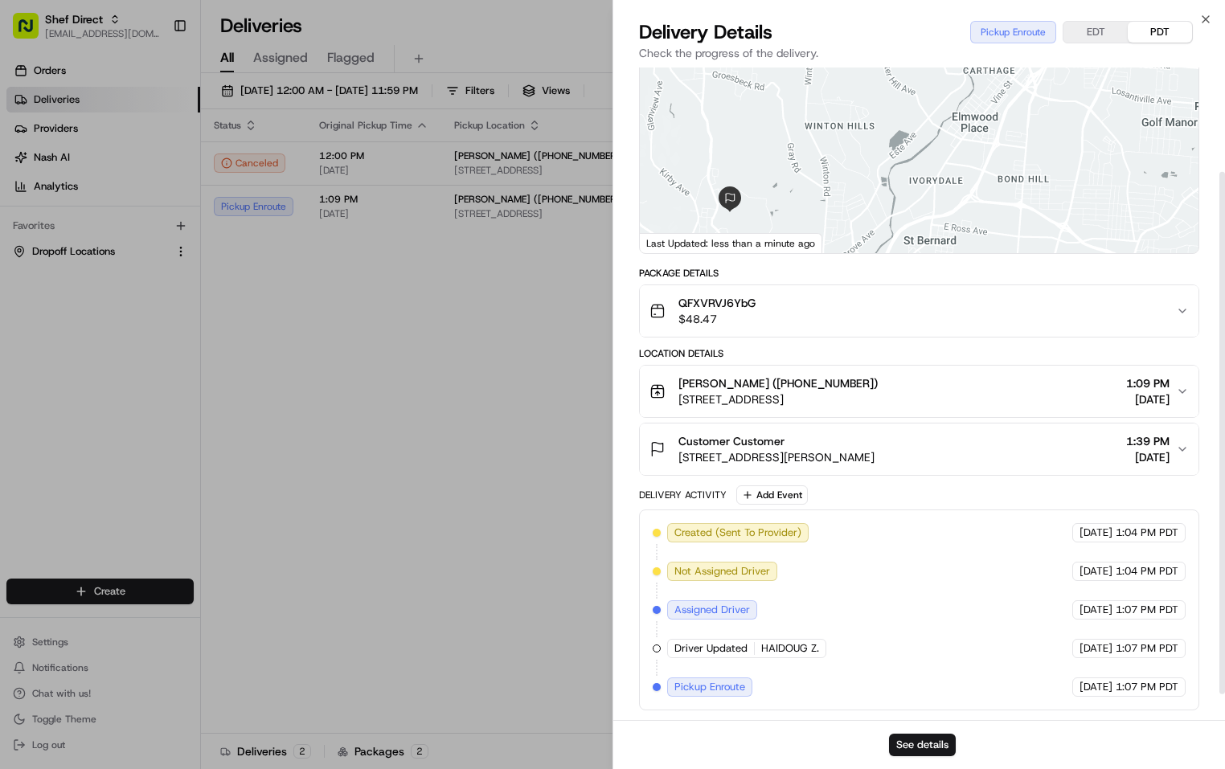
scroll to position [130, 0]
click at [912, 739] on button "See details" at bounding box center [922, 745] width 67 height 23
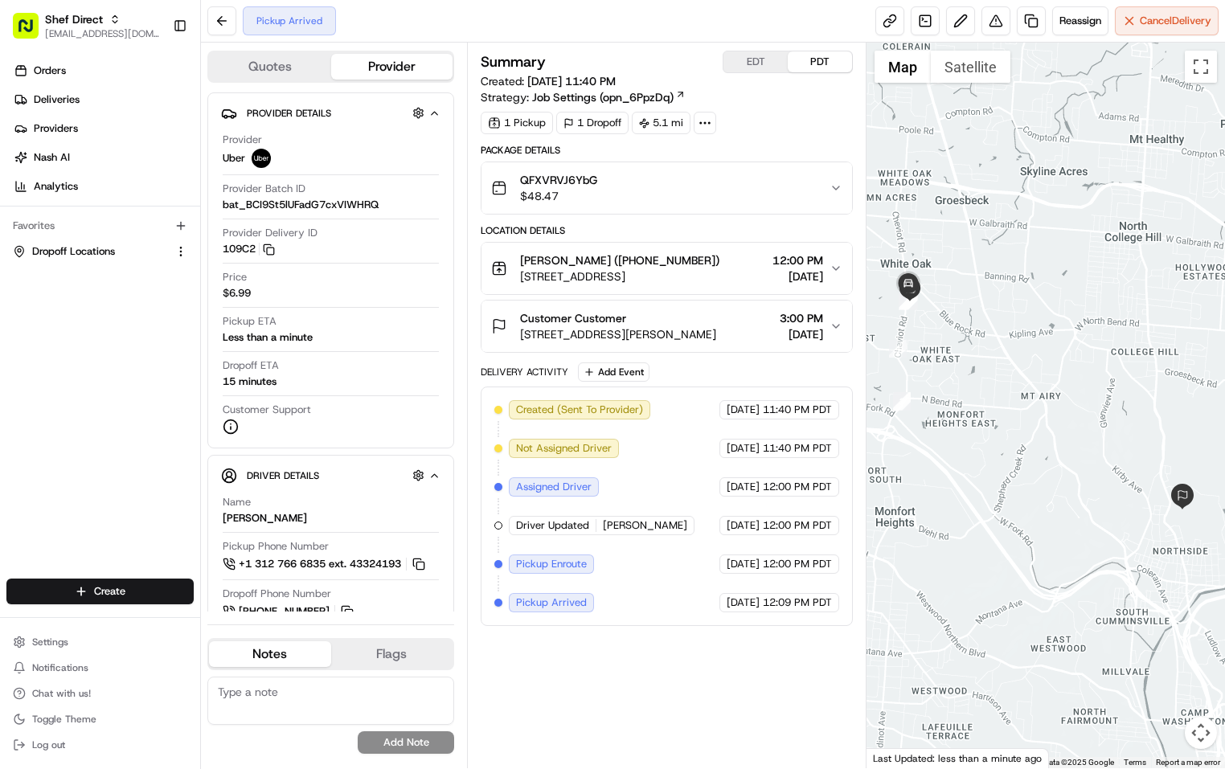
click at [650, 27] on div "Pickup Arrived Reassign Cancel Delivery" at bounding box center [713, 21] width 1024 height 43
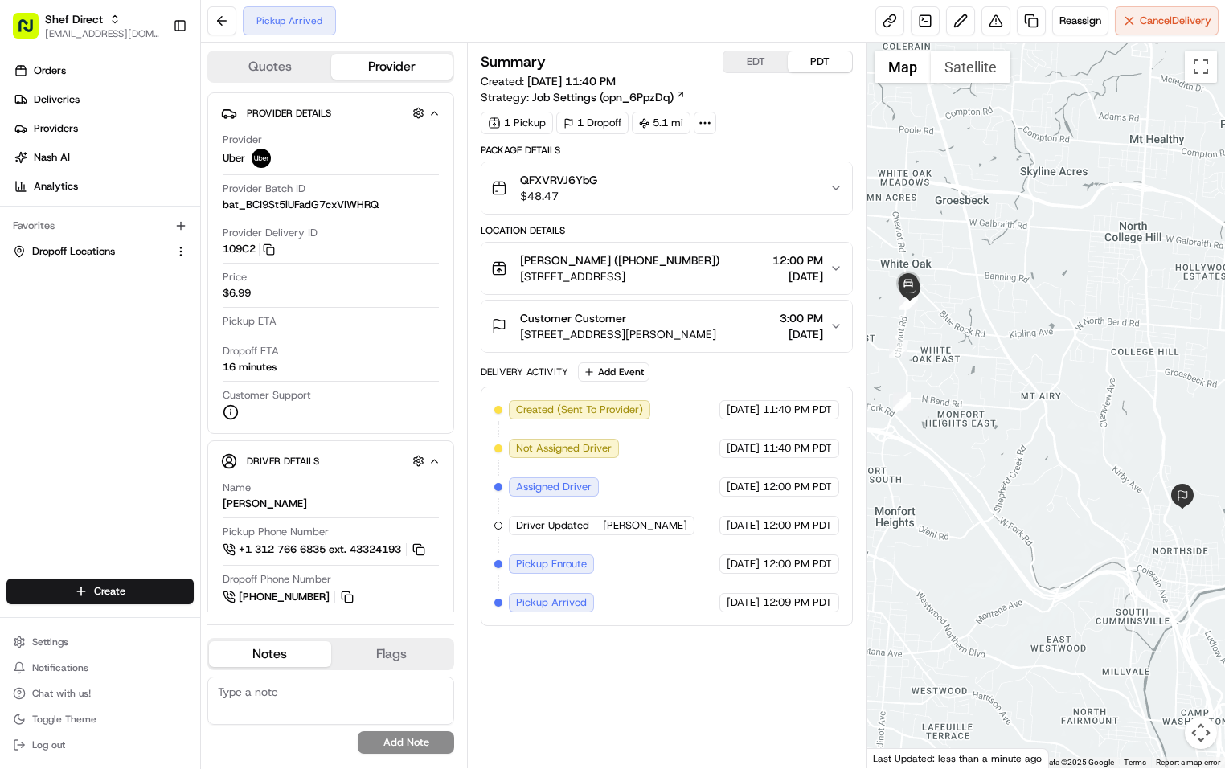
click at [573, 174] on span "QFXVRVJ6YbG" at bounding box center [558, 180] width 77 height 16
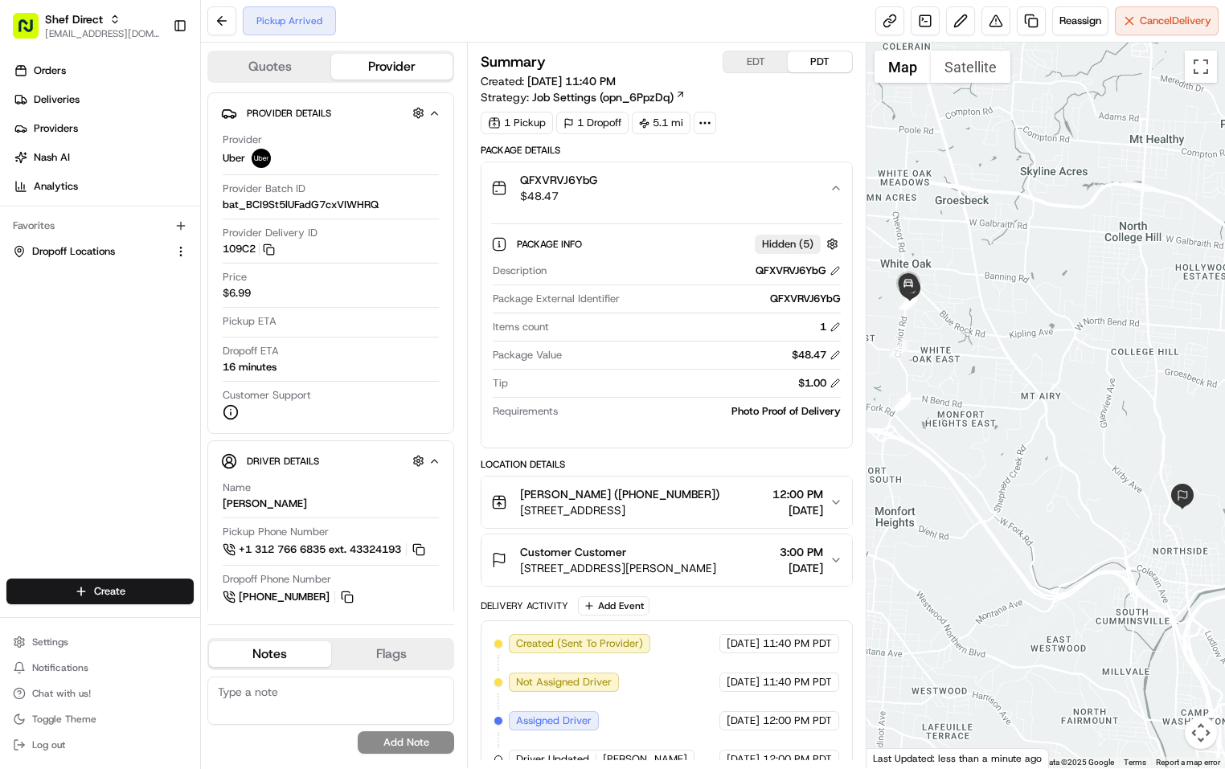
click at [572, 177] on span "QFXVRVJ6YbG" at bounding box center [558, 180] width 77 height 16
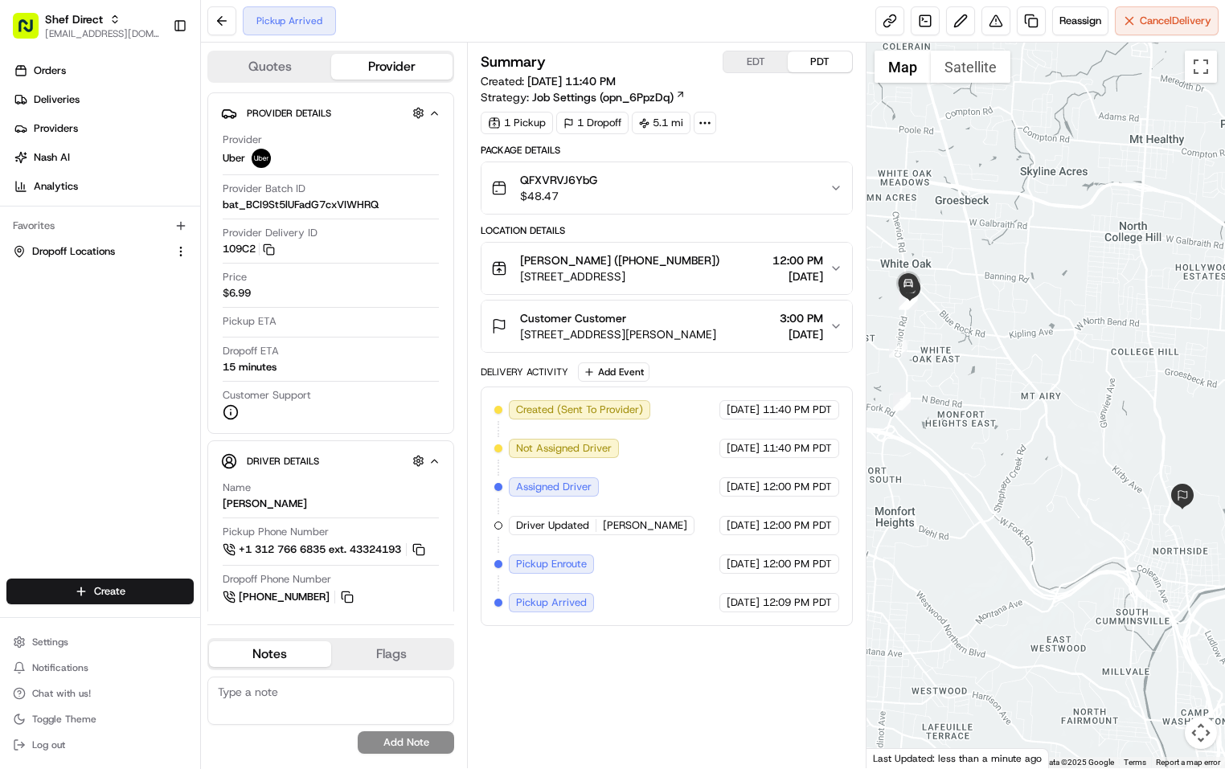
click at [643, 705] on div "Summary EDT PDT Created: [DATE] 11:40 PM Strategy: Job Settings (opn_6PpzDq) 1 …" at bounding box center [667, 406] width 372 height 710
click at [680, 665] on div "Summary EDT PDT Created: [DATE] 11:40 PM Strategy: Job Settings (opn_6PpzDq) 1 …" at bounding box center [667, 406] width 372 height 710
drag, startPoint x: 641, startPoint y: 683, endPoint x: 643, endPoint y: 674, distance: 9.8
click at [641, 683] on div "Summary EDT PDT Created: [DATE] 11:40 PM Strategy: Job Settings (opn_6PpzDq) 1 …" at bounding box center [667, 406] width 372 height 710
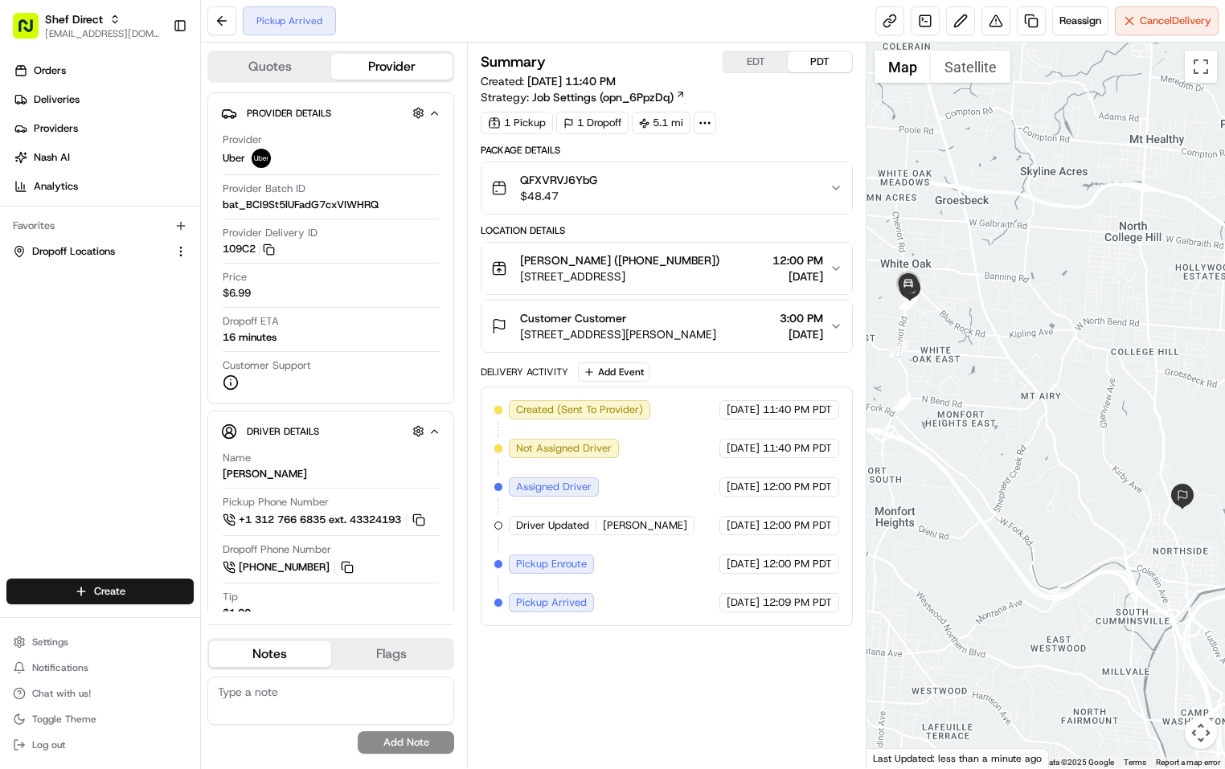
click at [742, 686] on div "Summary EDT PDT Created: [DATE] 11:40 PM Strategy: Job Settings (opn_6PpzDq) 1 …" at bounding box center [667, 406] width 372 height 710
click at [716, 318] on div "Customer Customer" at bounding box center [618, 318] width 196 height 16
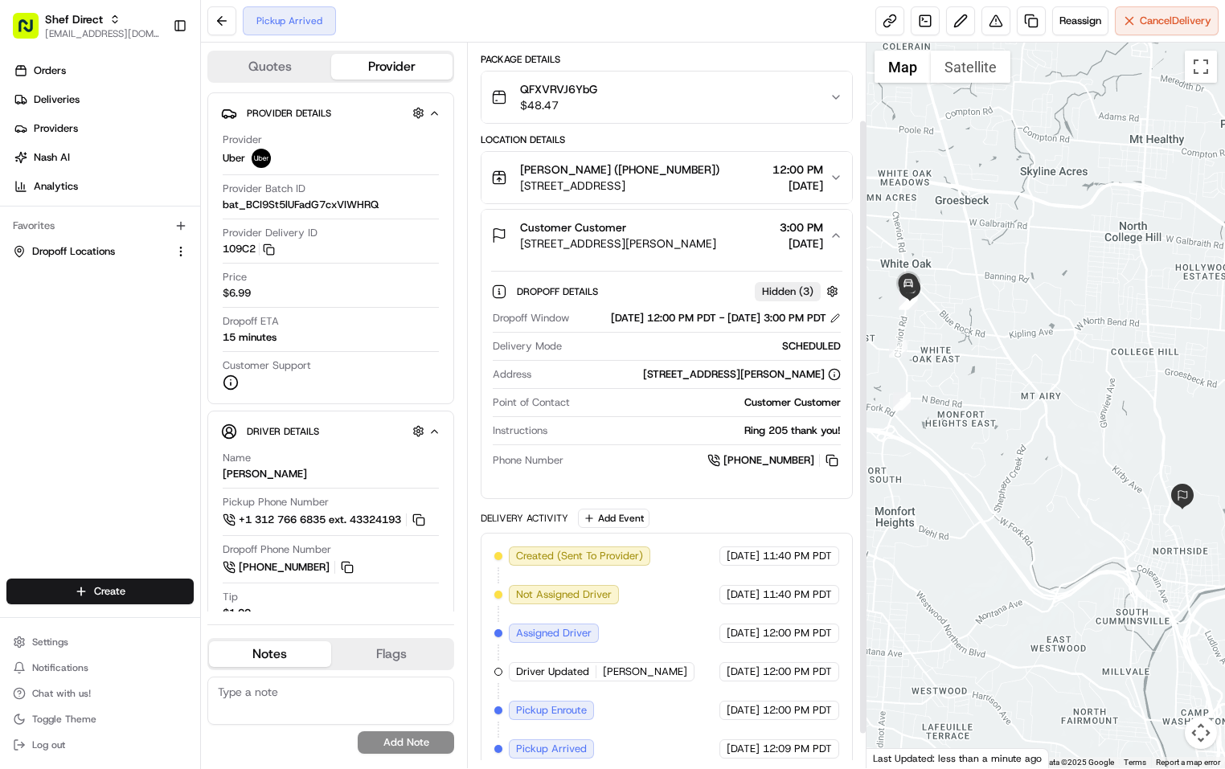
scroll to position [51, 0]
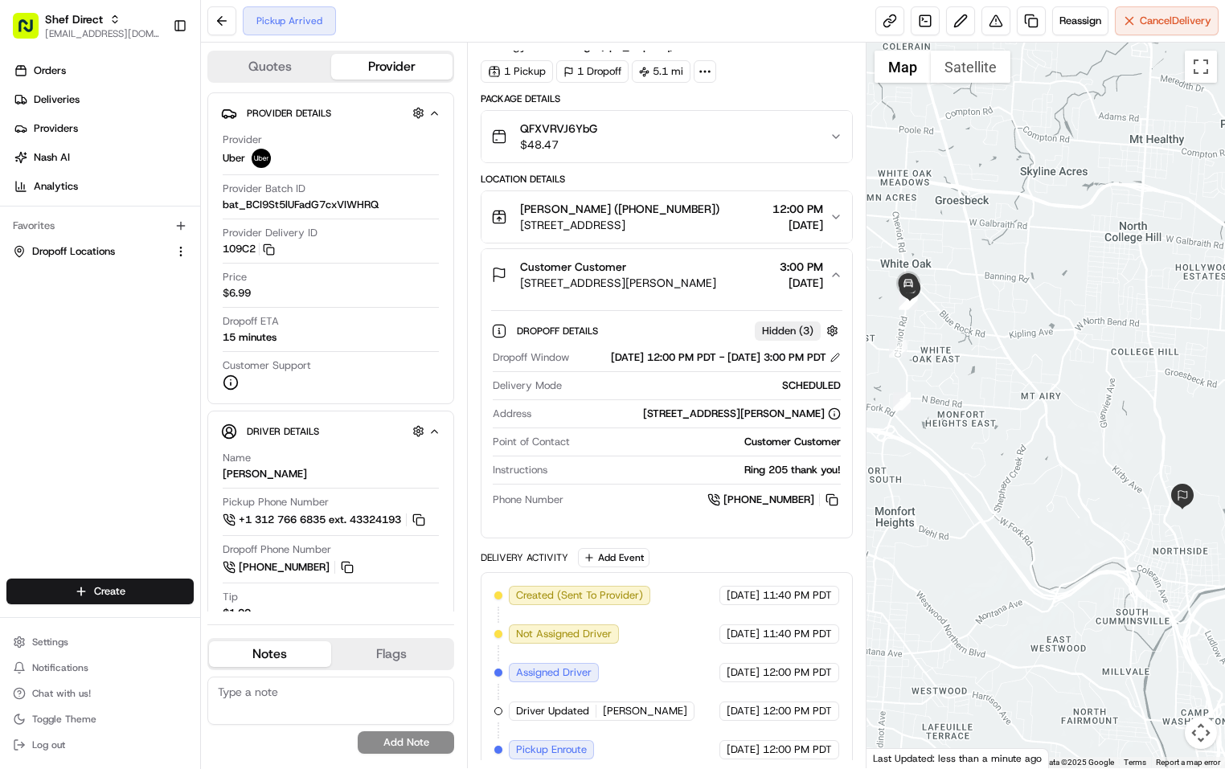
click at [710, 268] on div "Customer Customer" at bounding box center [618, 267] width 196 height 16
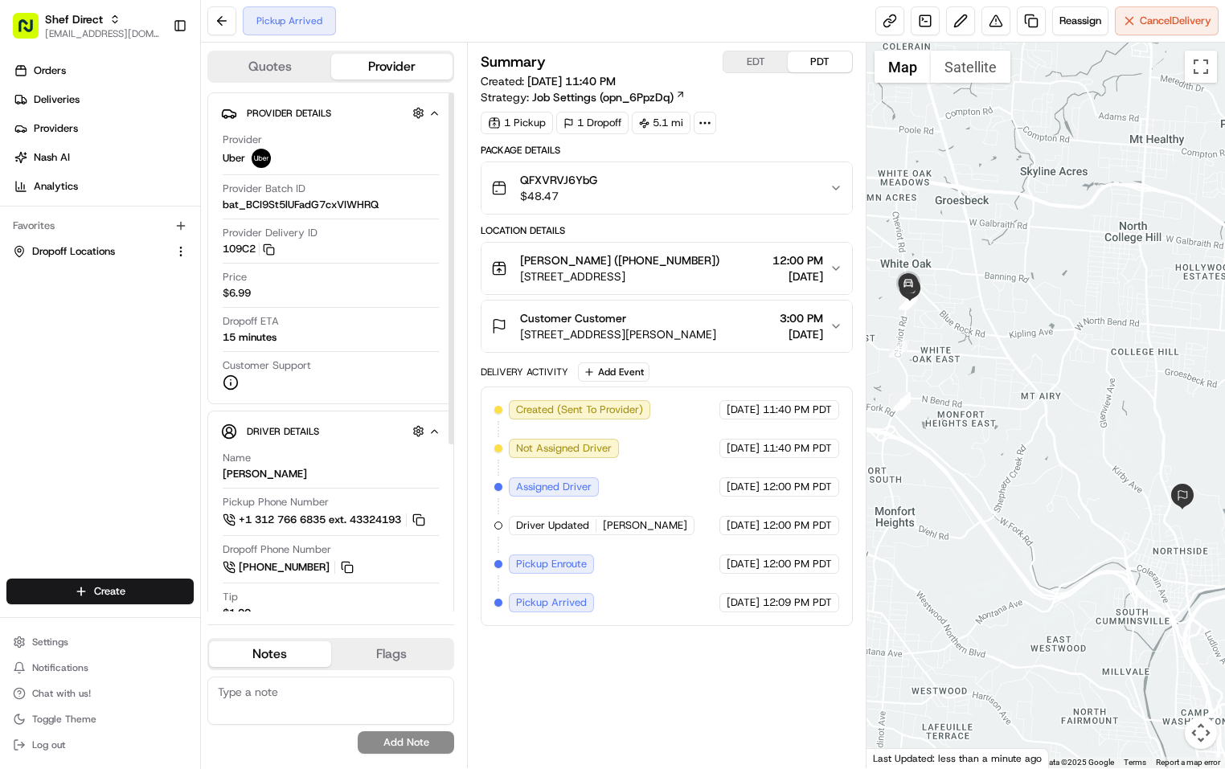
click at [645, 715] on div "Summary EDT PDT Created: [DATE] 11:40 PM Strategy: Job Settings (opn_6PpzDq) 1 …" at bounding box center [667, 406] width 372 height 710
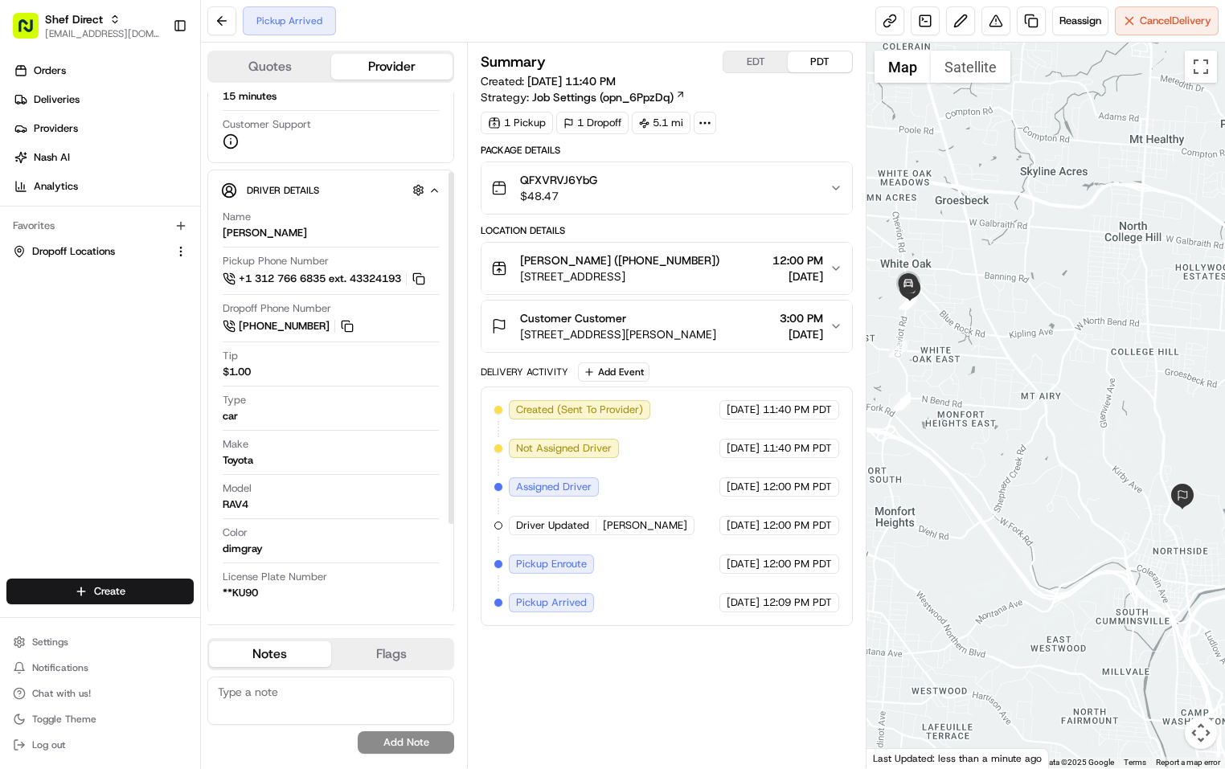
scroll to position [247, 0]
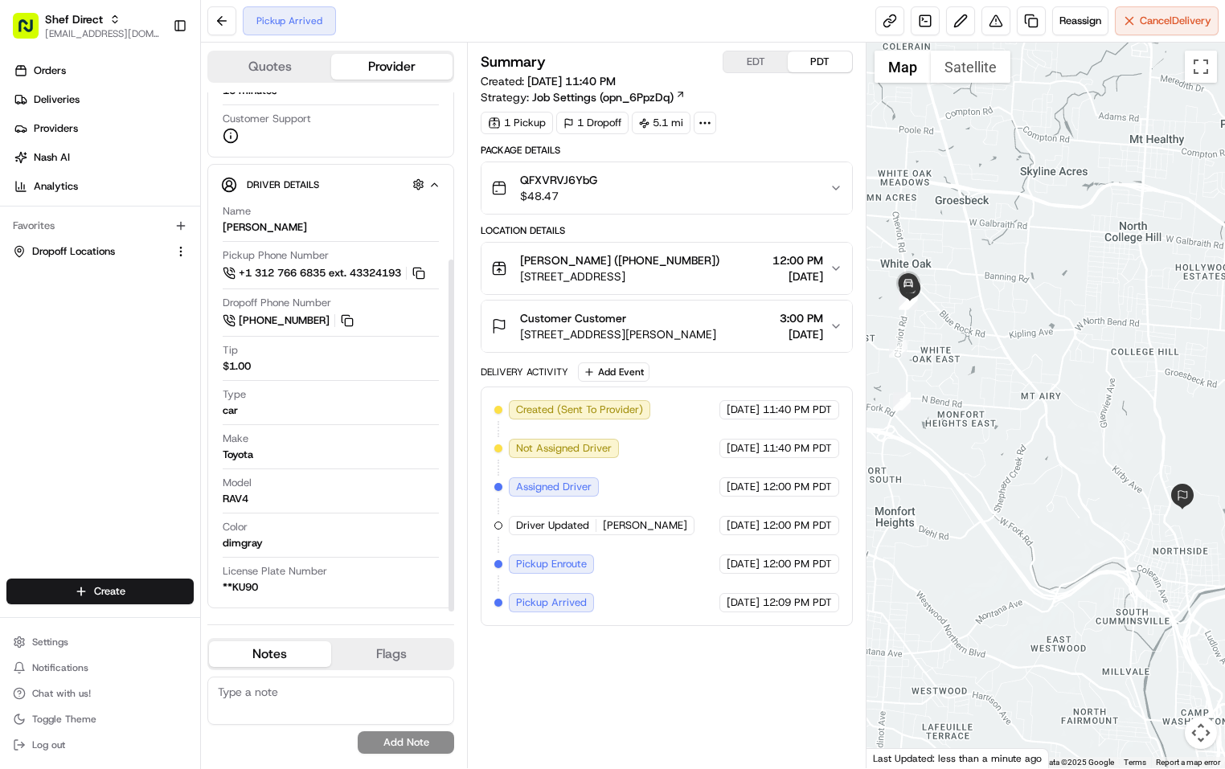
click at [598, 702] on div "Summary EDT PDT Created: 08/23/2025 11:40 PM Strategy: Job Settings (opn_6PpzDq…" at bounding box center [667, 406] width 372 height 710
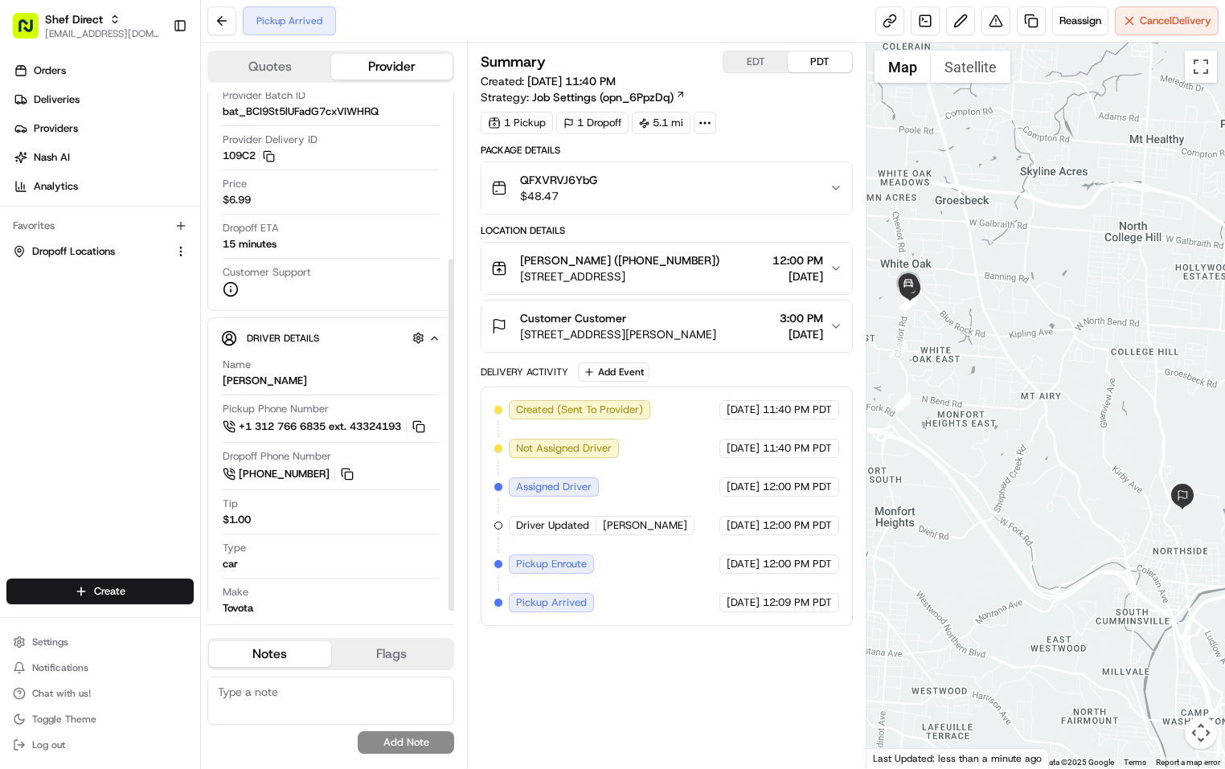
scroll to position [0, 0]
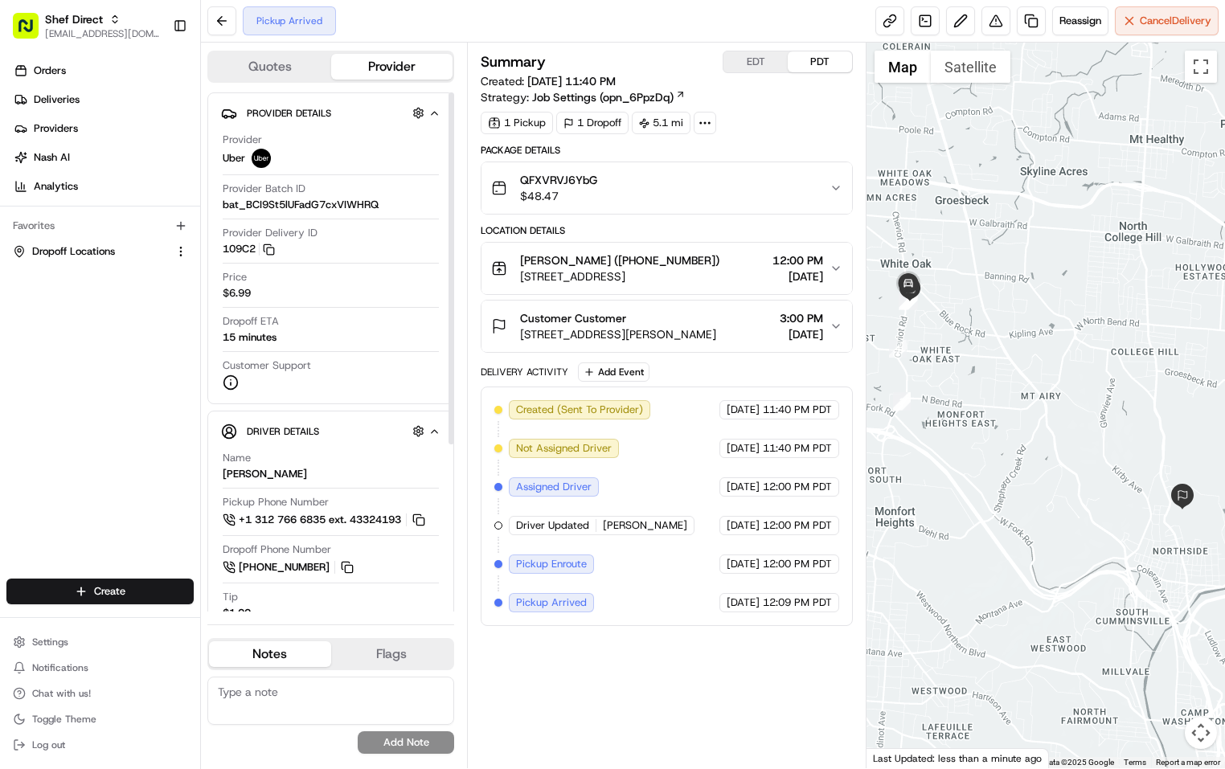
click at [651, 681] on div "Summary EDT PDT Created: 08/23/2025 11:40 PM Strategy: Job Settings (opn_6PpzDq…" at bounding box center [667, 406] width 372 height 710
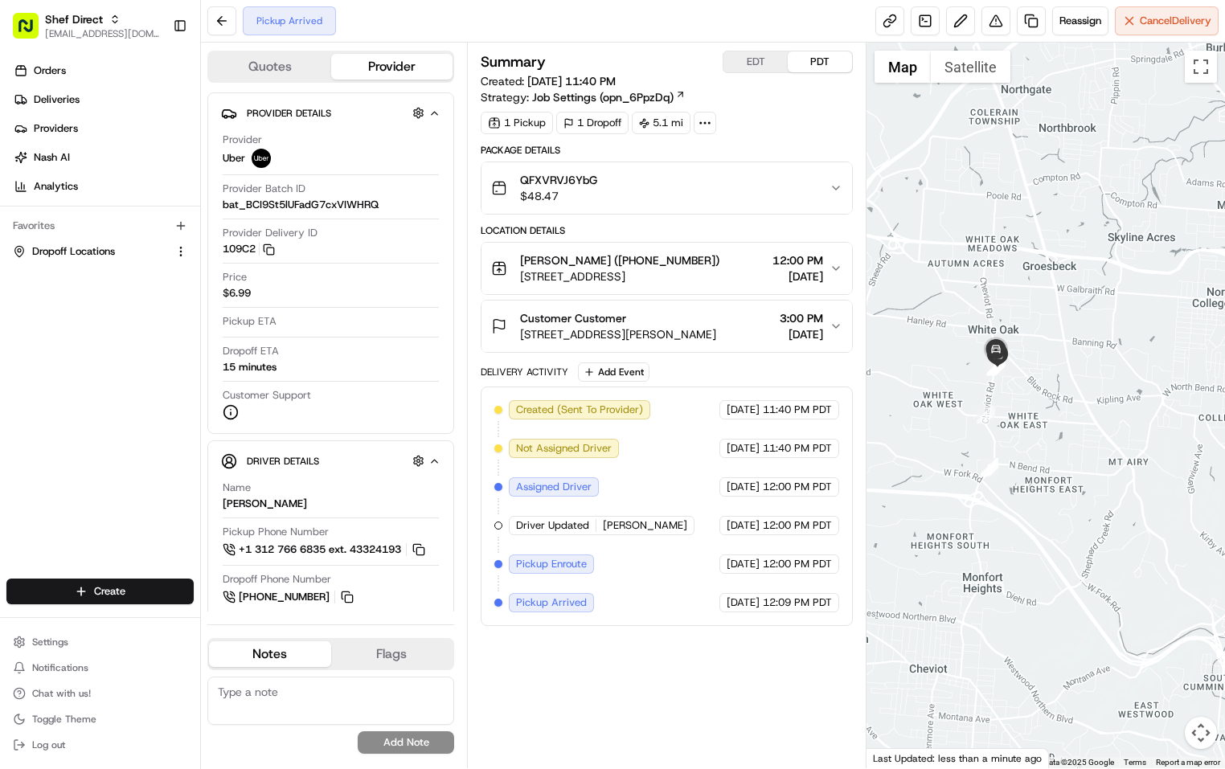
drag, startPoint x: 985, startPoint y: 456, endPoint x: 890, endPoint y: 367, distance: 130.2
click at [1076, 523] on div at bounding box center [1045, 406] width 358 height 726
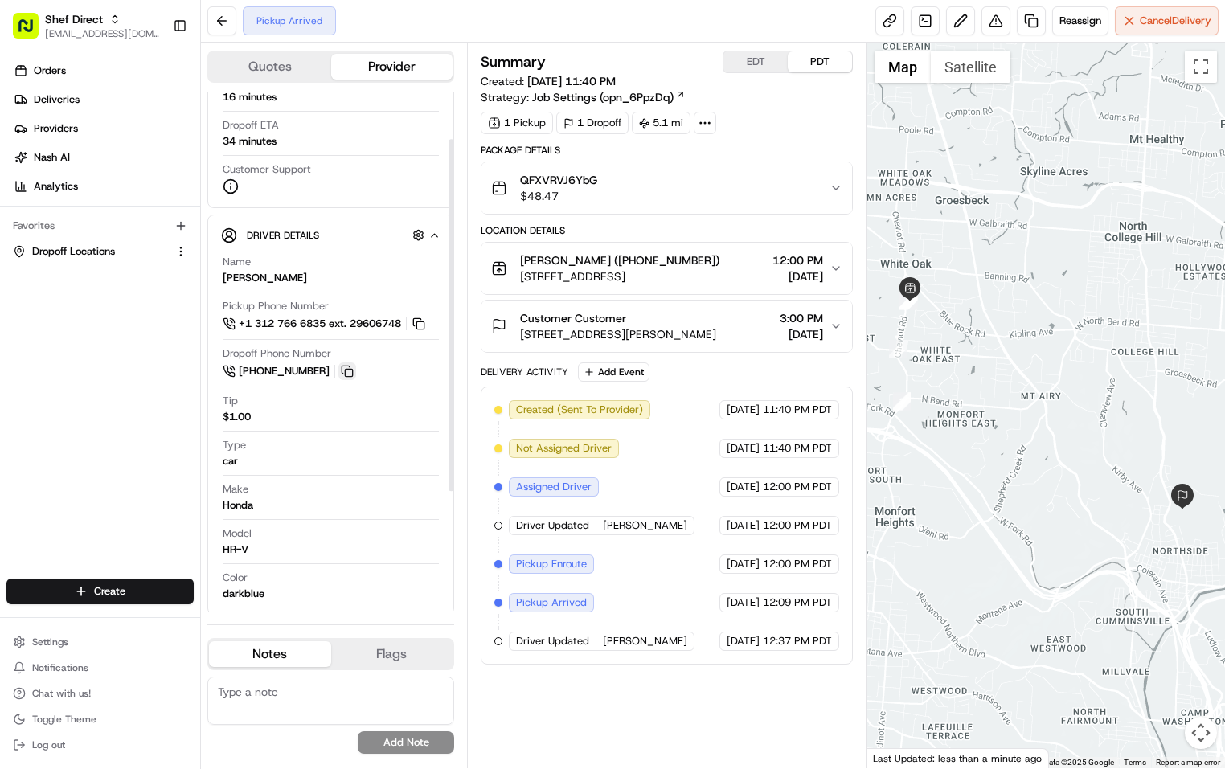
scroll to position [247, 0]
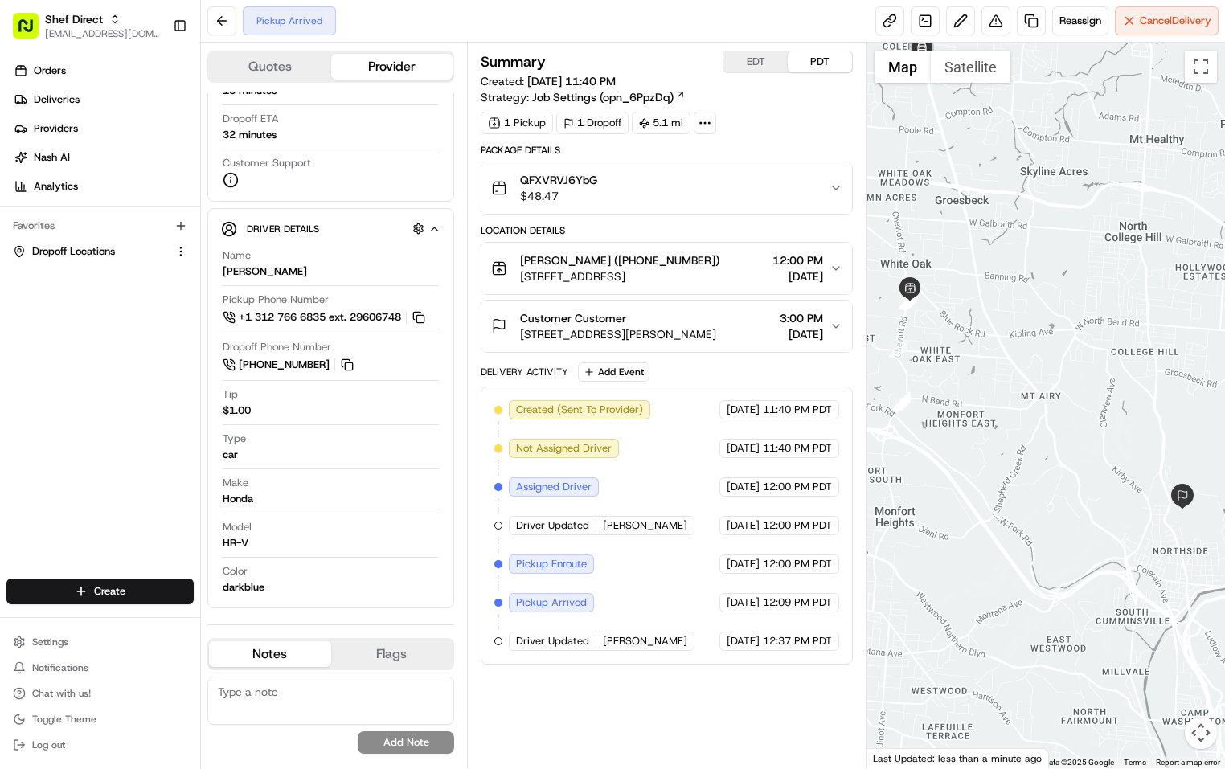
click at [697, 22] on div "Pickup Arrived Reassign Cancel Delivery" at bounding box center [713, 21] width 1024 height 43
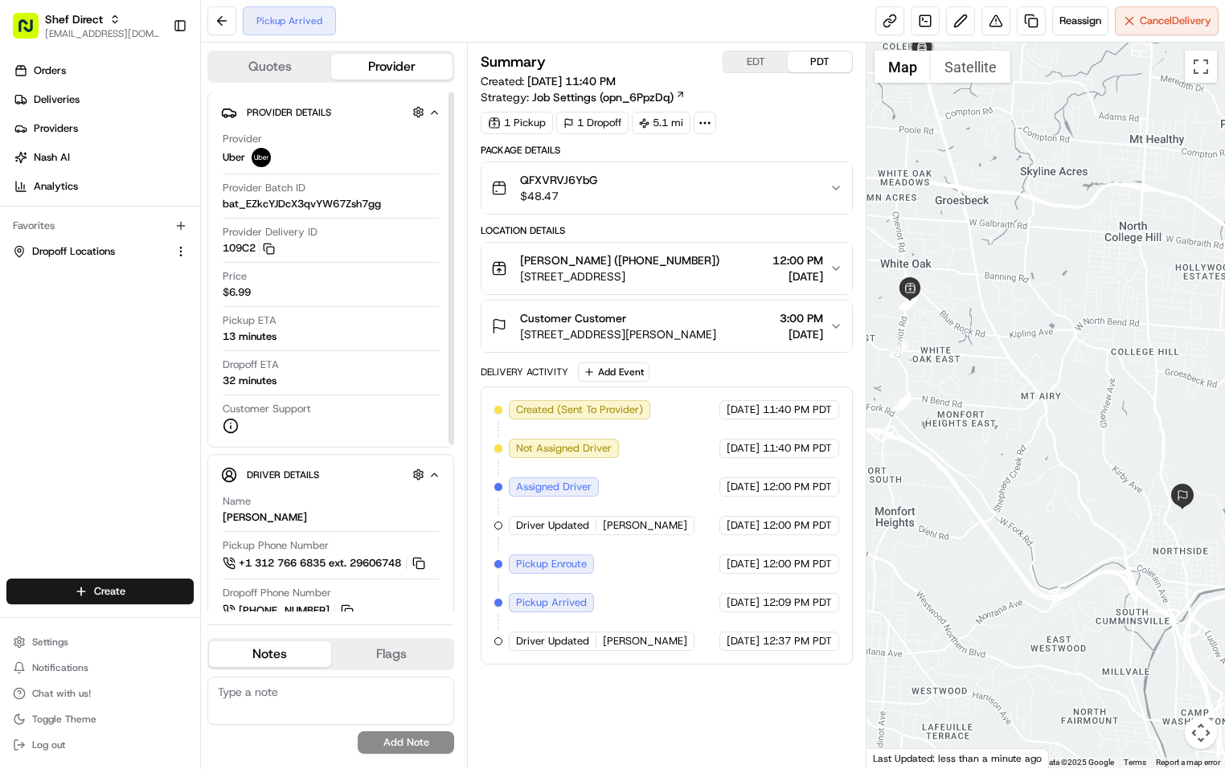
scroll to position [0, 0]
click at [137, 590] on html "Shef Direct supporthq@shef.com Toggle Sidebar Orders Deliveries Providers Nash …" at bounding box center [612, 384] width 1225 height 769
click at [289, 620] on link "Delivery" at bounding box center [290, 621] width 179 height 29
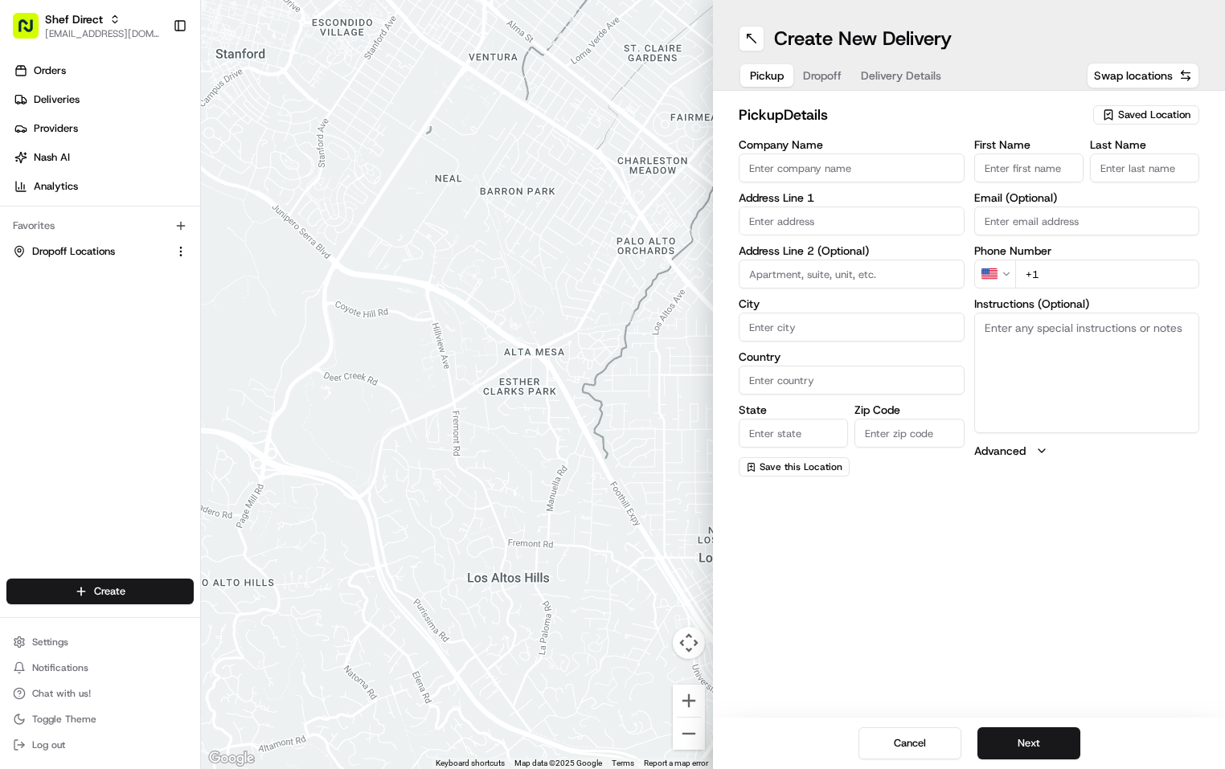
click at [822, 77] on span "Dropoff" at bounding box center [822, 76] width 39 height 16
click at [762, 79] on span "Pickup" at bounding box center [767, 76] width 34 height 16
click at [803, 83] on span "Dropoff" at bounding box center [822, 76] width 39 height 16
click at [778, 83] on span "Pickup" at bounding box center [767, 76] width 34 height 16
click at [815, 79] on span "Dropoff" at bounding box center [822, 76] width 39 height 16
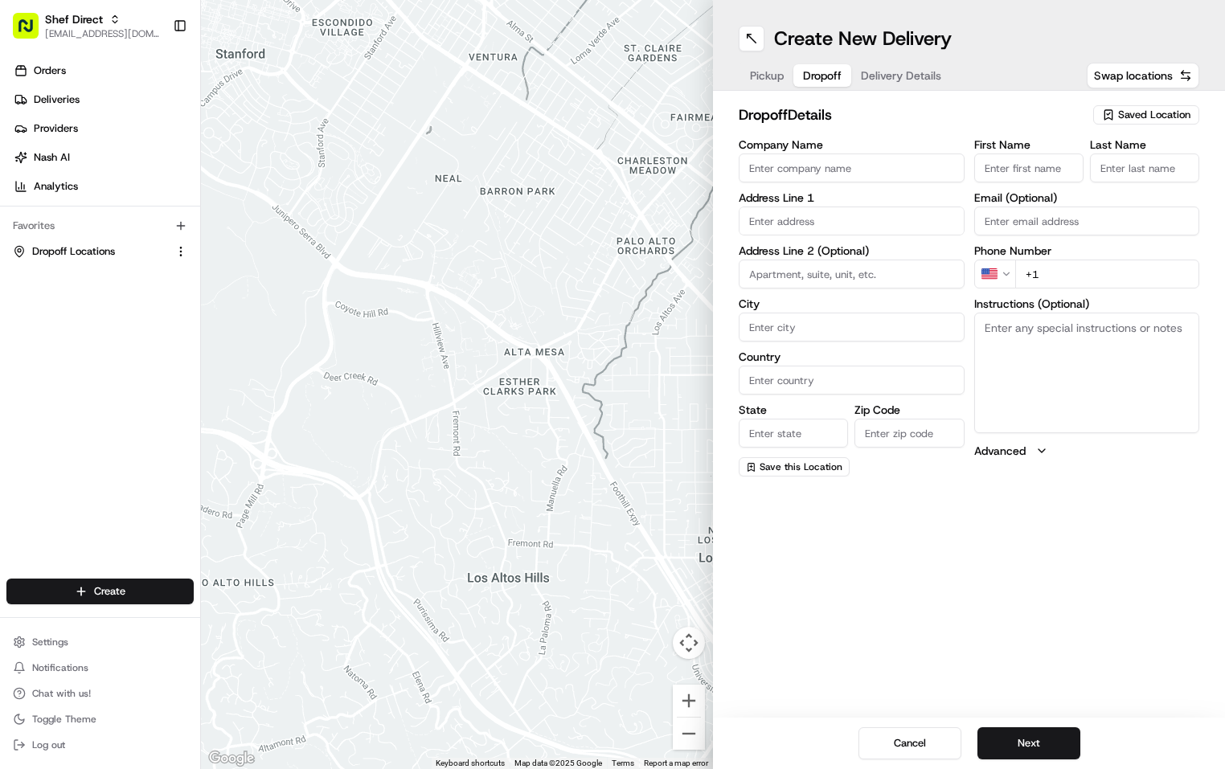
click at [768, 79] on span "Pickup" at bounding box center [767, 76] width 34 height 16
drag, startPoint x: 805, startPoint y: 79, endPoint x: 751, endPoint y: 80, distance: 53.1
click at [803, 79] on span "Dropoff" at bounding box center [822, 76] width 39 height 16
click at [745, 80] on button "Pickup" at bounding box center [766, 75] width 53 height 23
drag, startPoint x: 752, startPoint y: 33, endPoint x: 474, endPoint y: 91, distance: 284.1
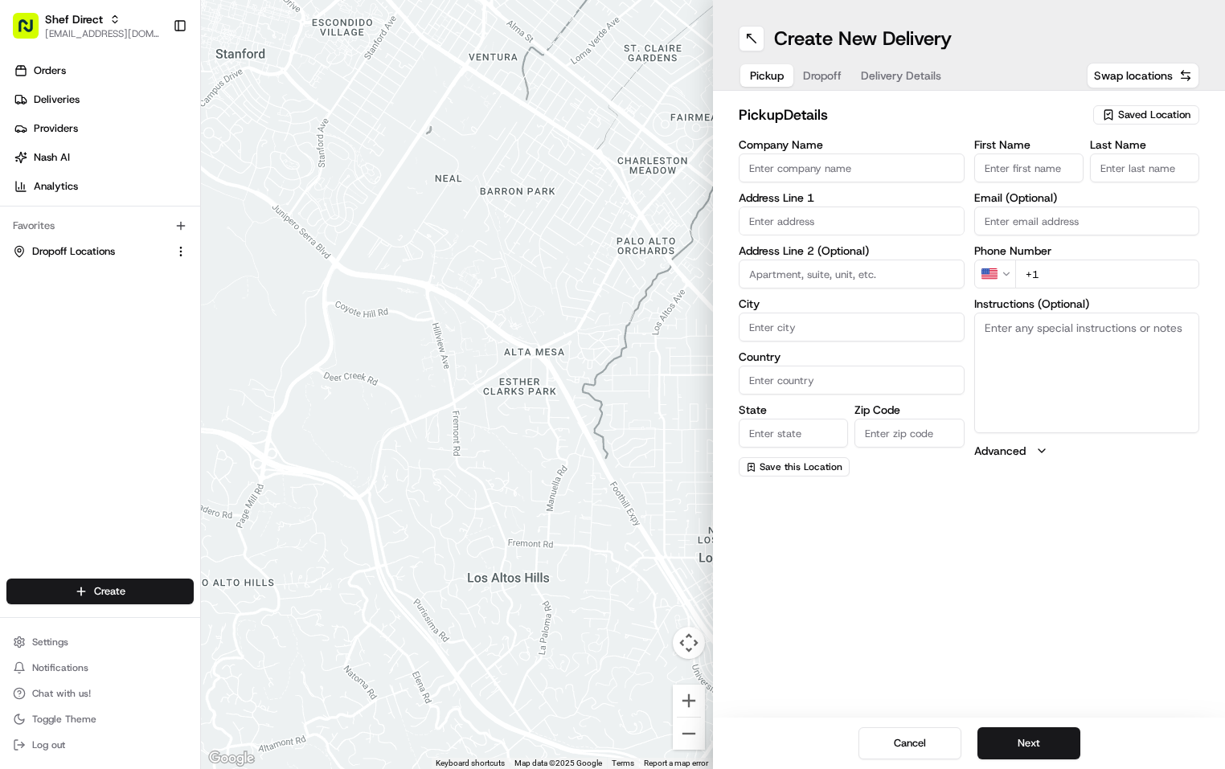
click at [474, 91] on div "← Move left → Move right ↑ Move up ↓ Move down + Zoom in - Zoom out Home Jump l…" at bounding box center [713, 384] width 1024 height 769
click at [141, 346] on div "Orders Deliveries Providers Nash AI Analytics Favorites Dropoff Locations" at bounding box center [100, 319] width 200 height 537
click at [96, 59] on link "Orders" at bounding box center [103, 71] width 194 height 26
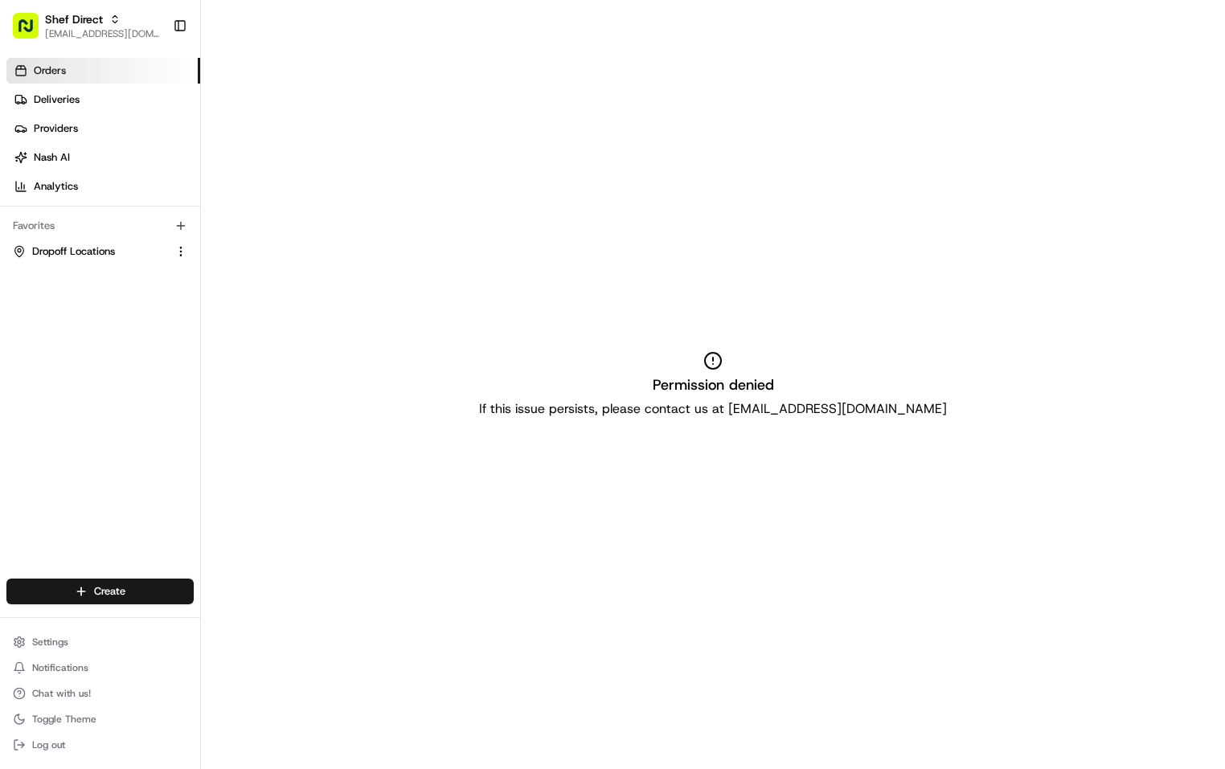
click at [74, 72] on link "Orders" at bounding box center [103, 71] width 194 height 26
click at [68, 101] on span "Deliveries" at bounding box center [57, 99] width 46 height 14
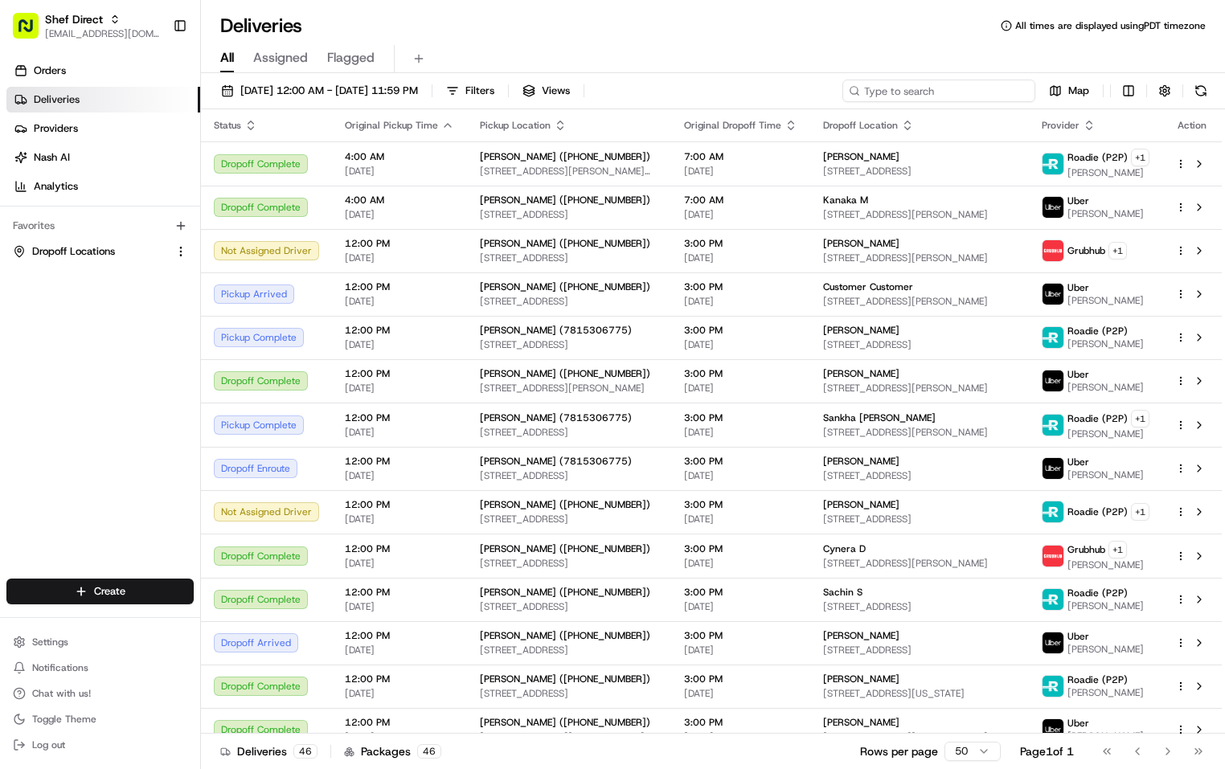
click at [989, 90] on input at bounding box center [938, 91] width 193 height 23
paste input "QFXVRVJ6YbG"
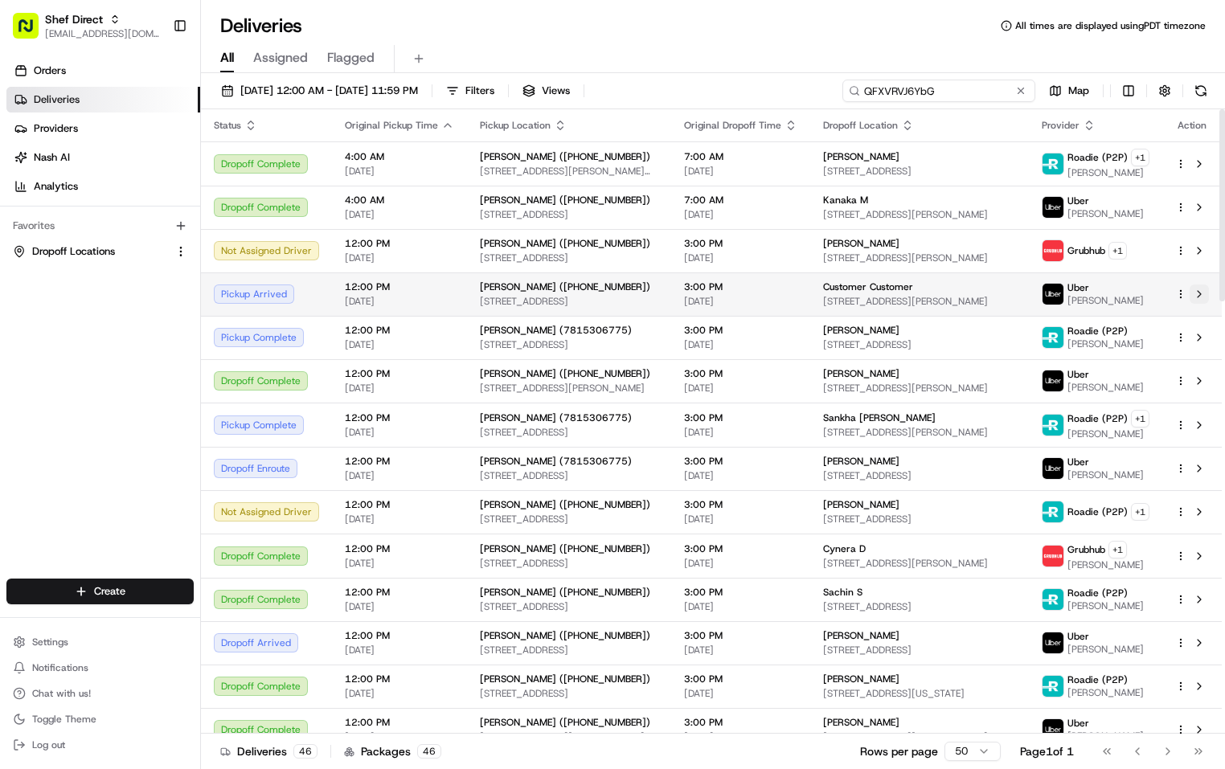
type input "QFXVRVJ6YbG"
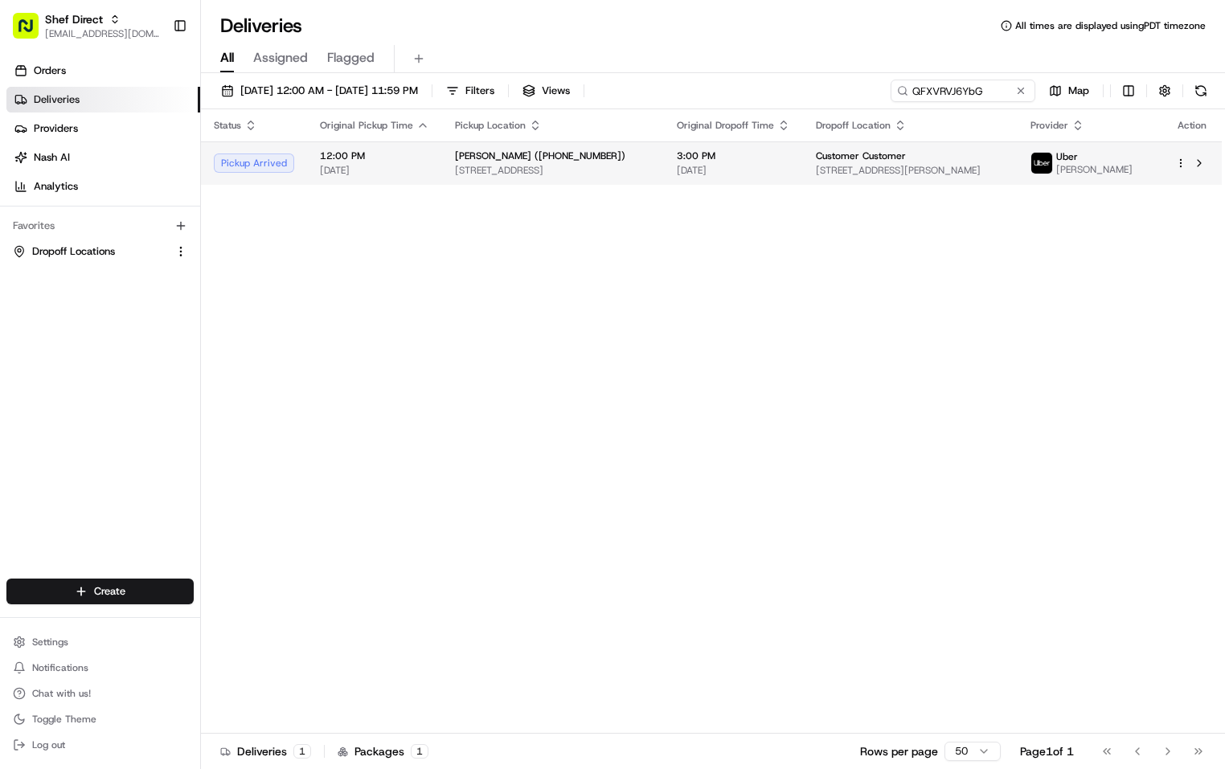
click at [666, 174] on td "3:00 PM 08/24/2025" at bounding box center [733, 162] width 139 height 43
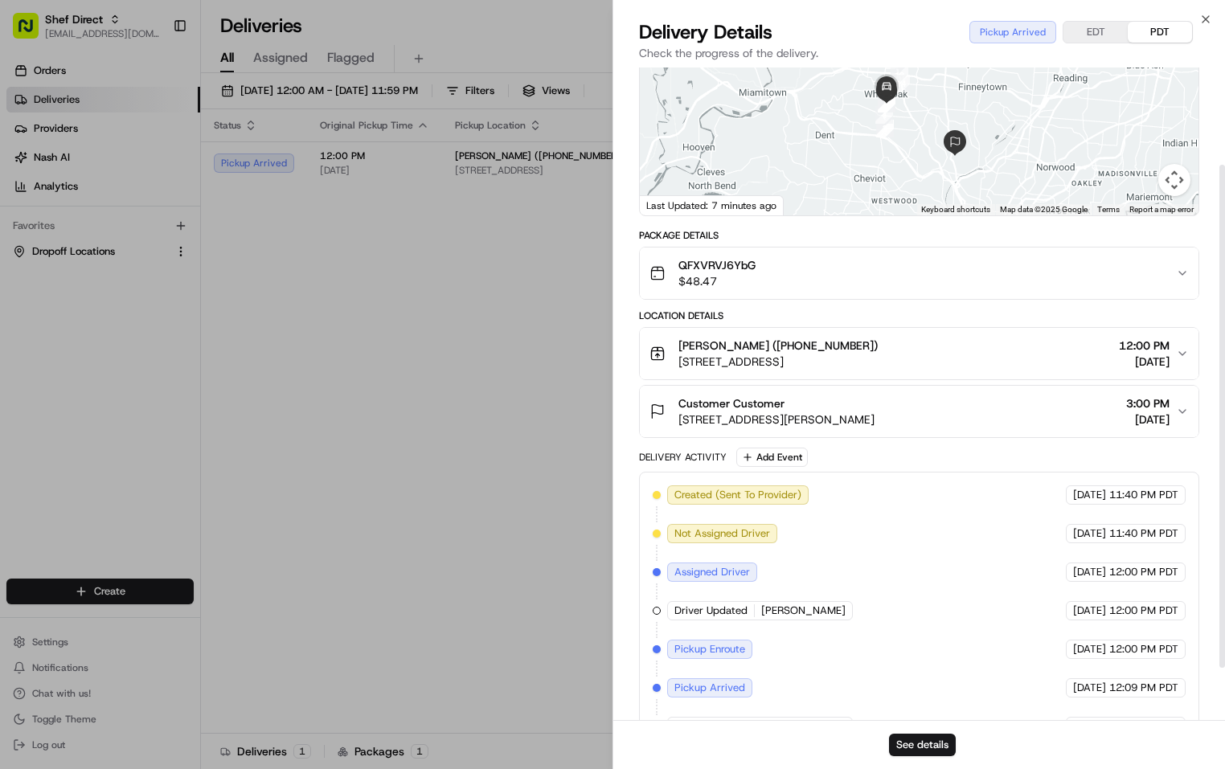
scroll to position [161, 0]
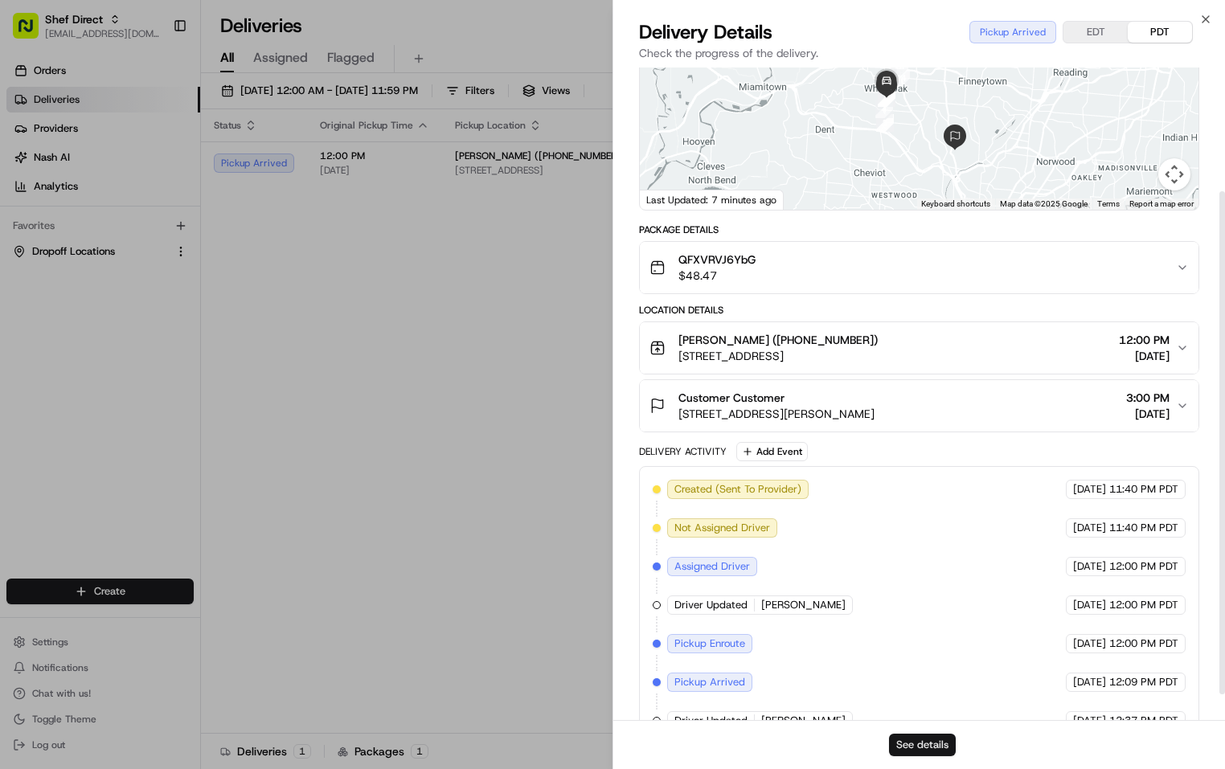
click at [921, 740] on button "See details" at bounding box center [922, 745] width 67 height 23
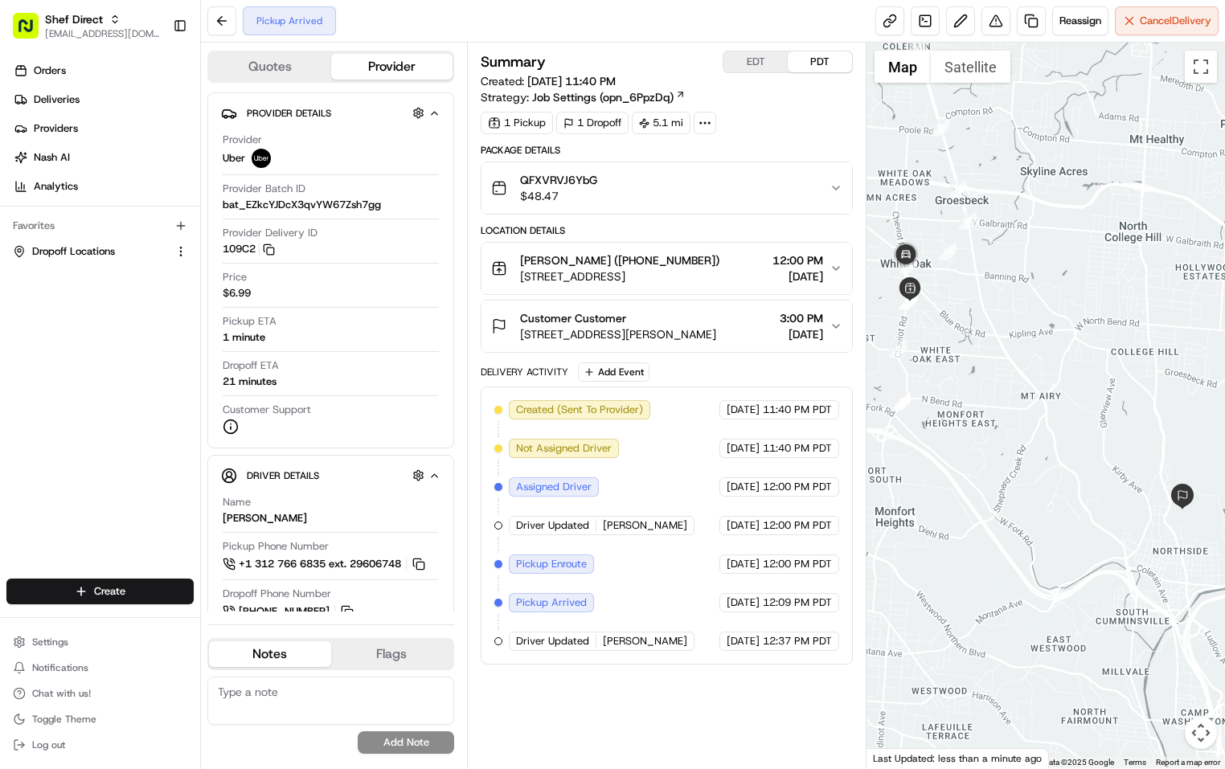
click at [611, 707] on div "Summary EDT PDT Created: [DATE] 11:40 PM Strategy: Job Settings (opn_6PpzDq) 1 …" at bounding box center [667, 406] width 372 height 710
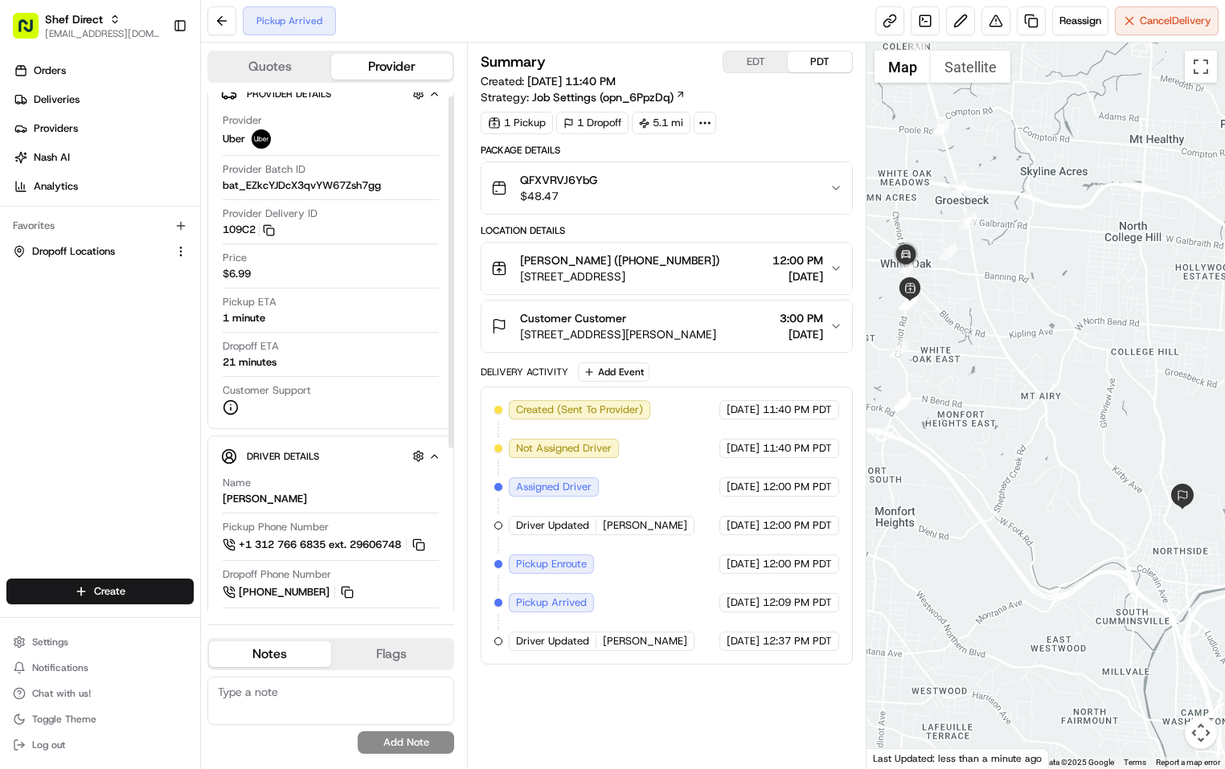
scroll to position [6, 0]
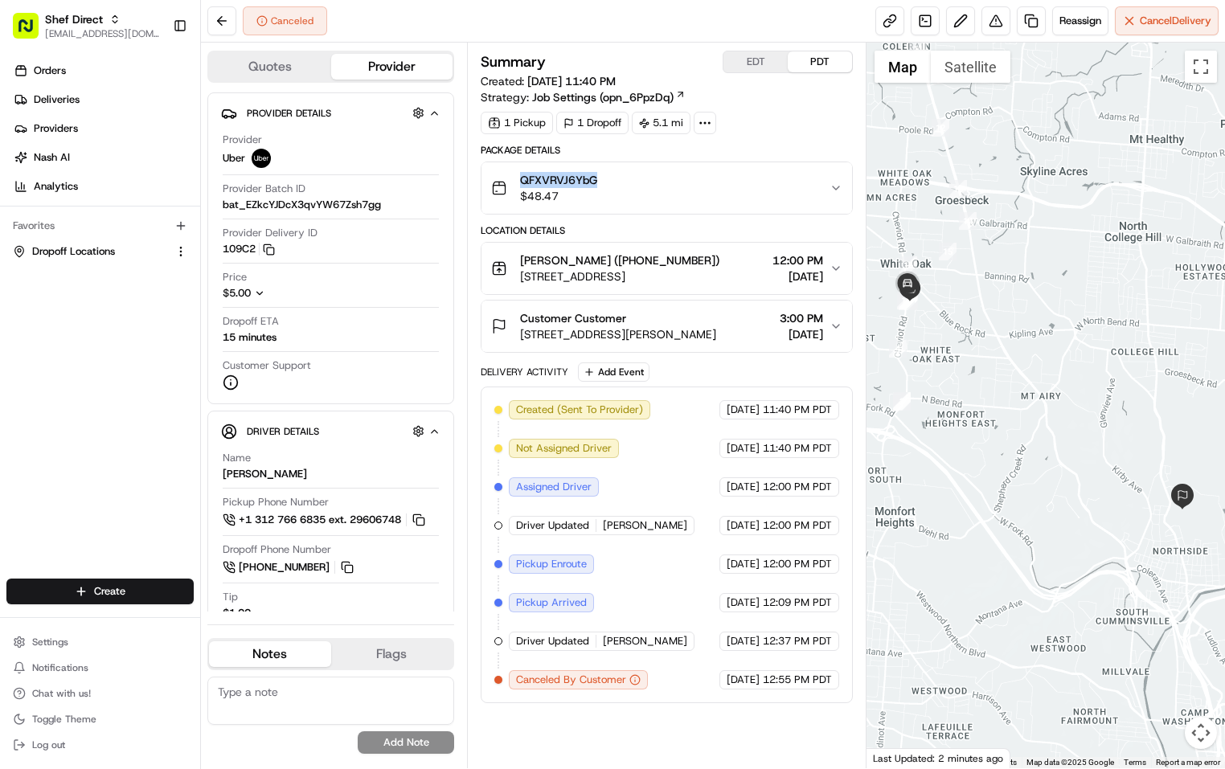
drag, startPoint x: 598, startPoint y: 182, endPoint x: 522, endPoint y: 181, distance: 76.4
click at [522, 181] on div "QFXVRVJ6YbG $48.47" at bounding box center [660, 188] width 338 height 32
copy span "QFXVRVJ6YbG"
click at [235, 18] on button at bounding box center [221, 20] width 29 height 29
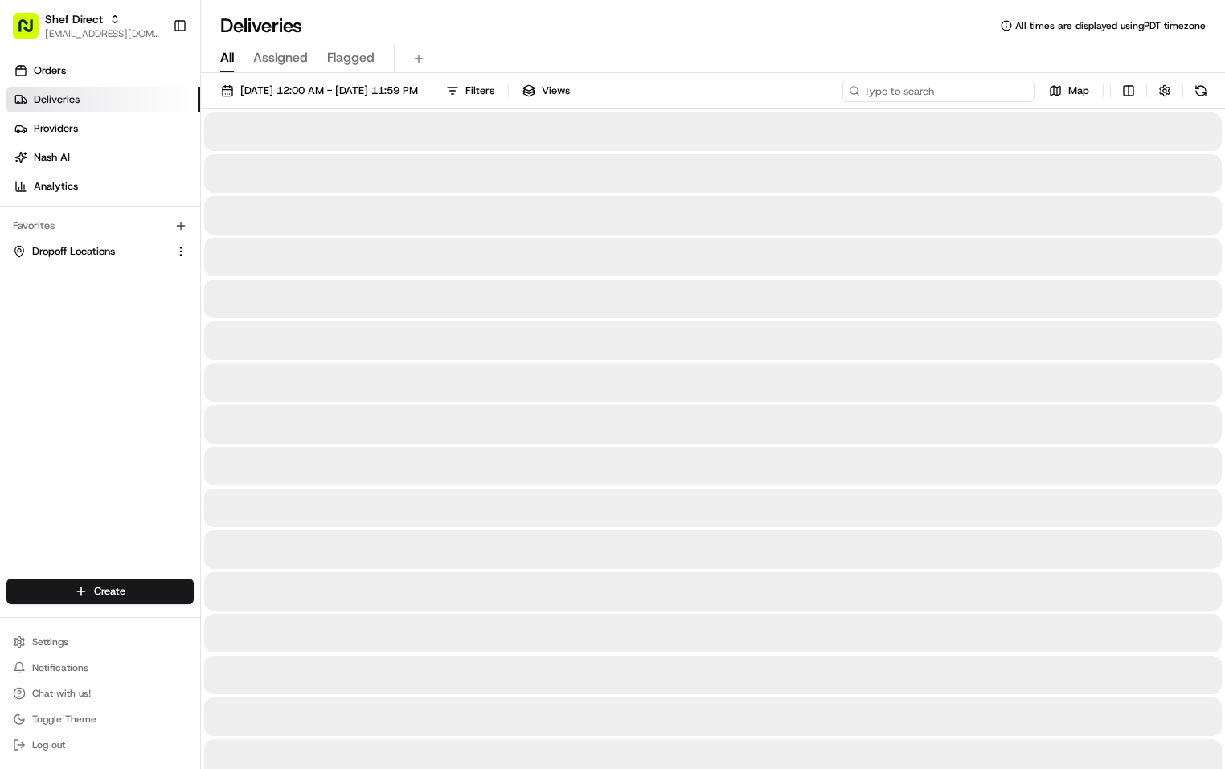
click at [954, 94] on input at bounding box center [938, 91] width 193 height 23
paste input "QFXVRVJ6YbG"
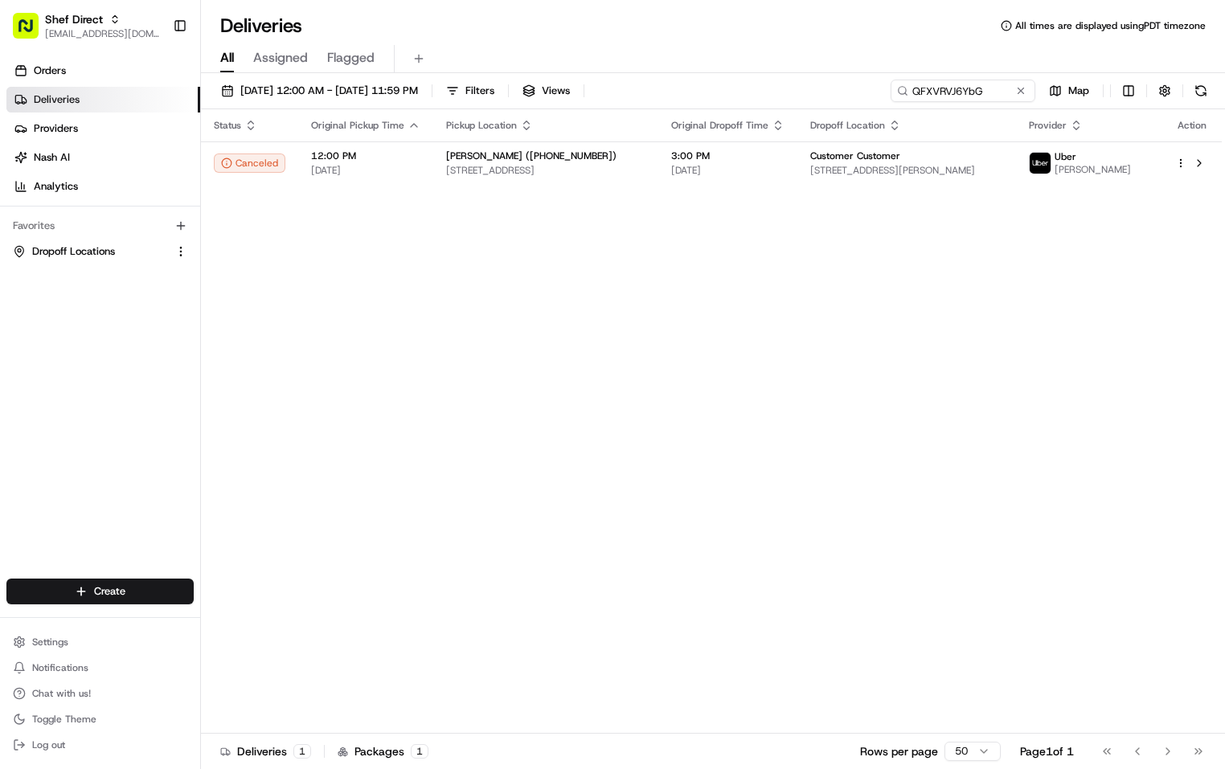
click at [705, 414] on div "Status Original Pickup Time Pickup Location Original Dropoff Time Dropoff Locat…" at bounding box center [711, 421] width 1021 height 625
click at [940, 92] on input "QFXVRVJ6YbG" at bounding box center [938, 91] width 193 height 23
paste input "9pbc9fLF9eV"
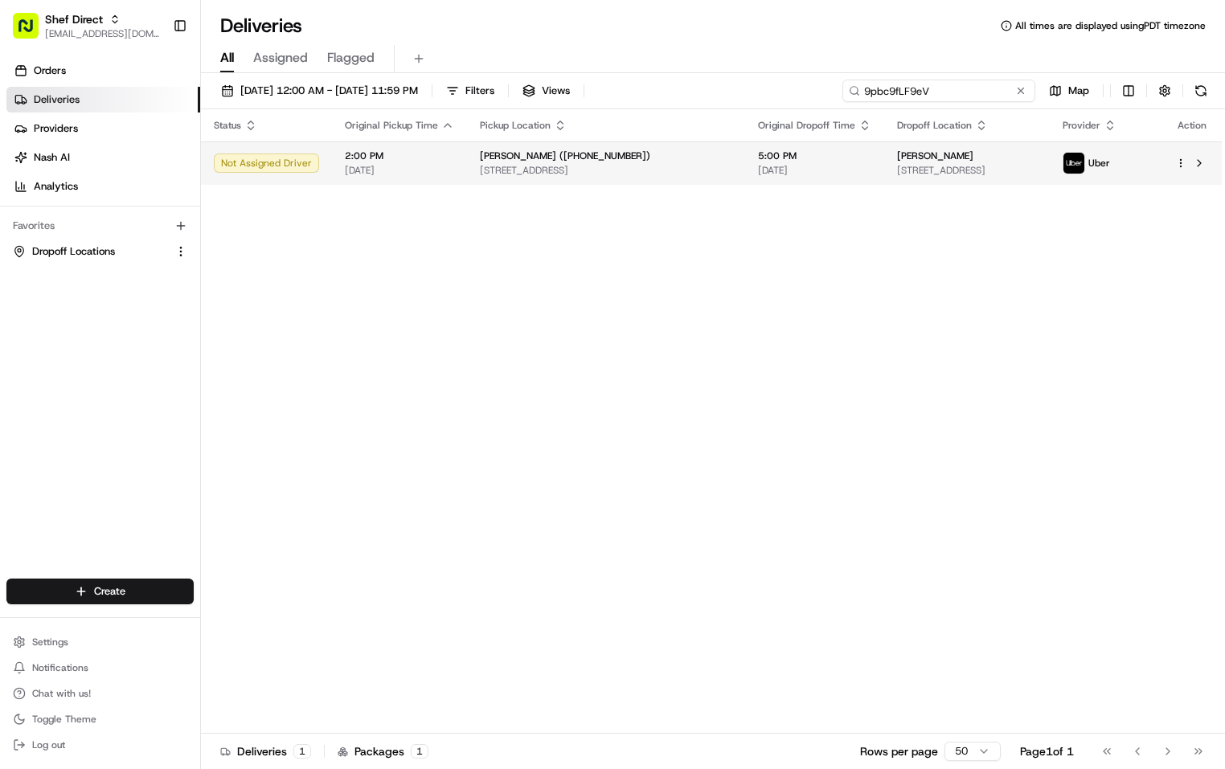
type input "9pbc9fLF9eV"
click at [805, 170] on span "[DATE]" at bounding box center [814, 170] width 113 height 13
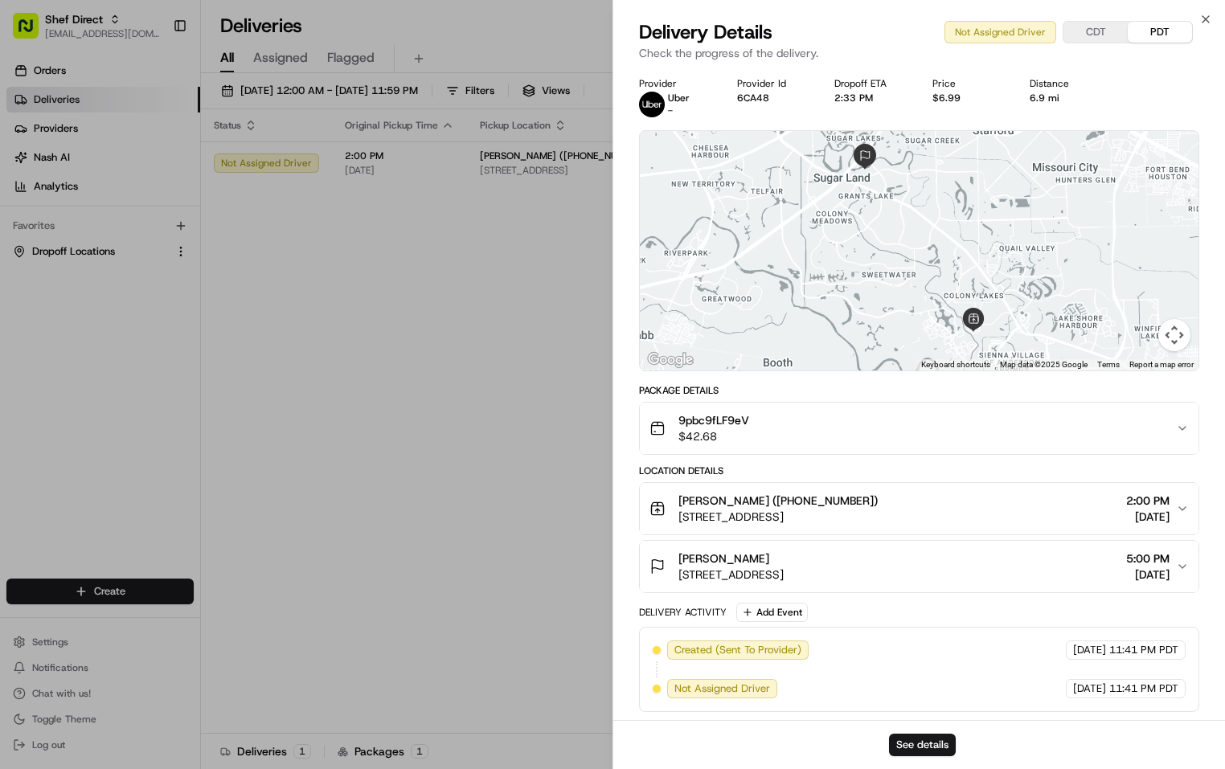
scroll to position [2, 0]
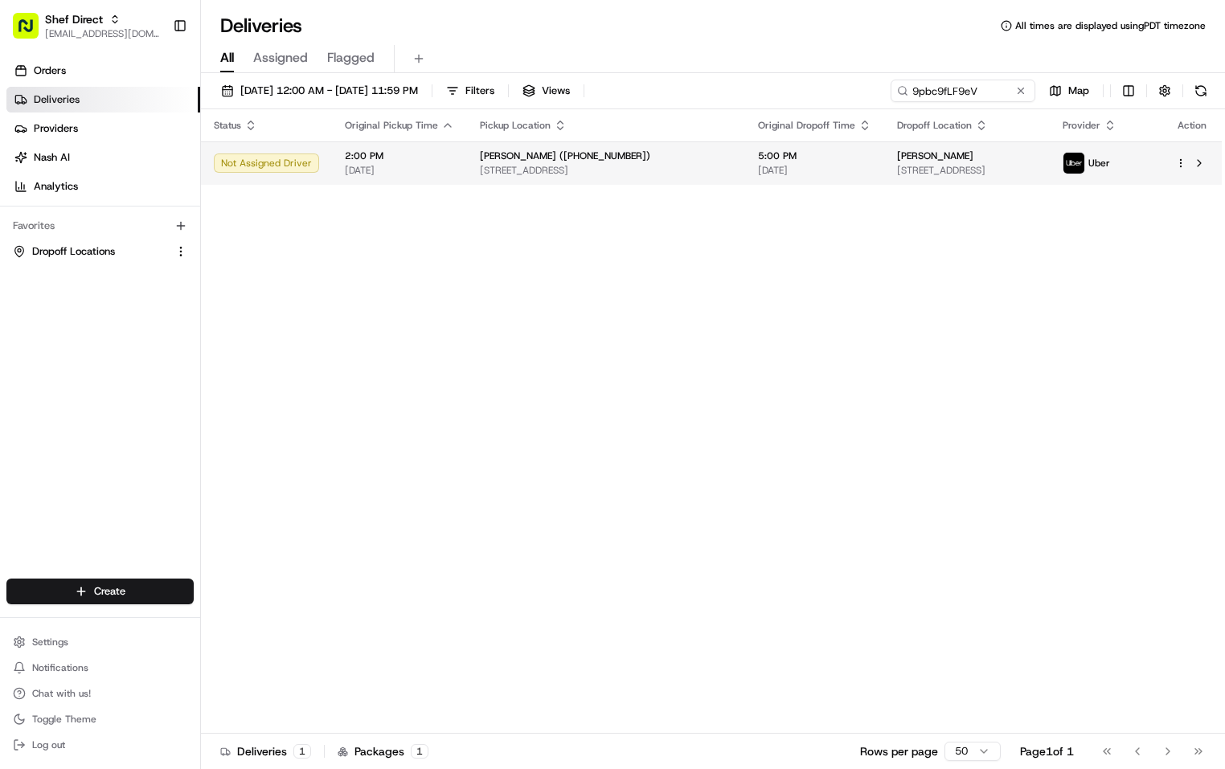
click at [788, 159] on span "5:00 PM" at bounding box center [814, 155] width 113 height 13
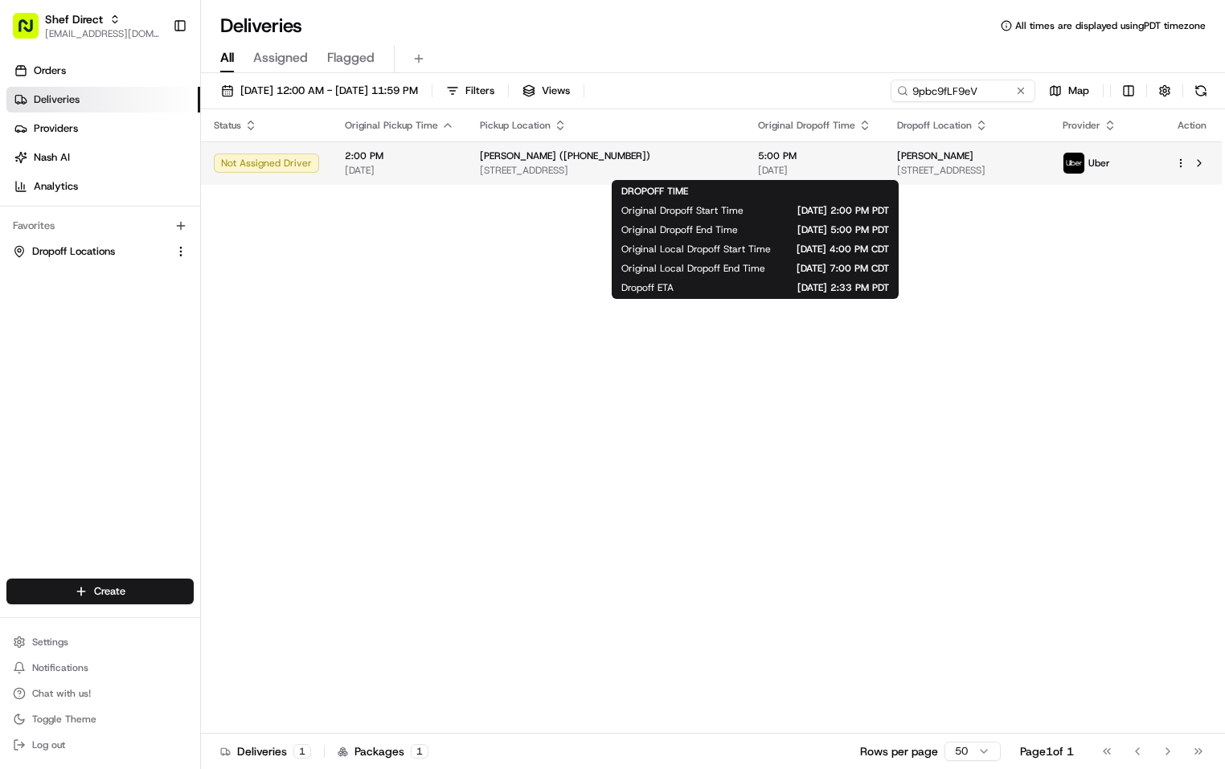
click at [815, 171] on span "[DATE]" at bounding box center [814, 170] width 113 height 13
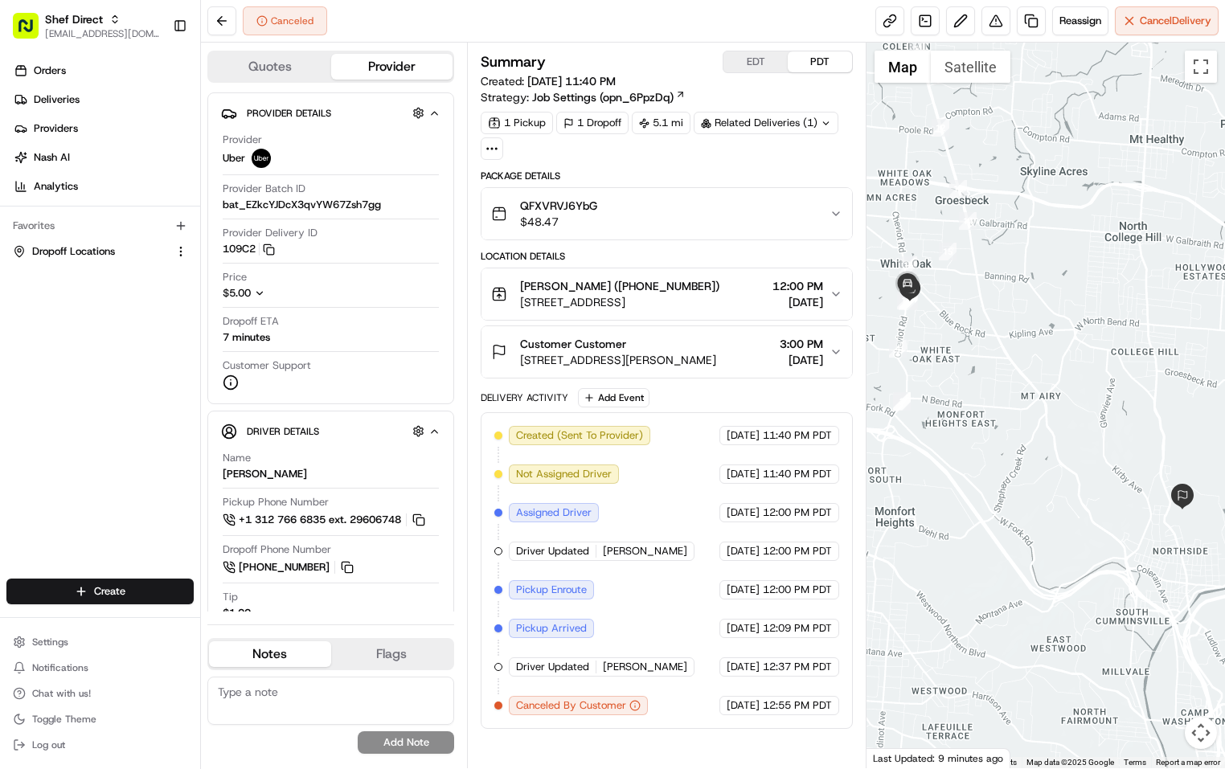
click at [642, 18] on div "Canceled Reassign Cancel Delivery" at bounding box center [713, 21] width 1024 height 43
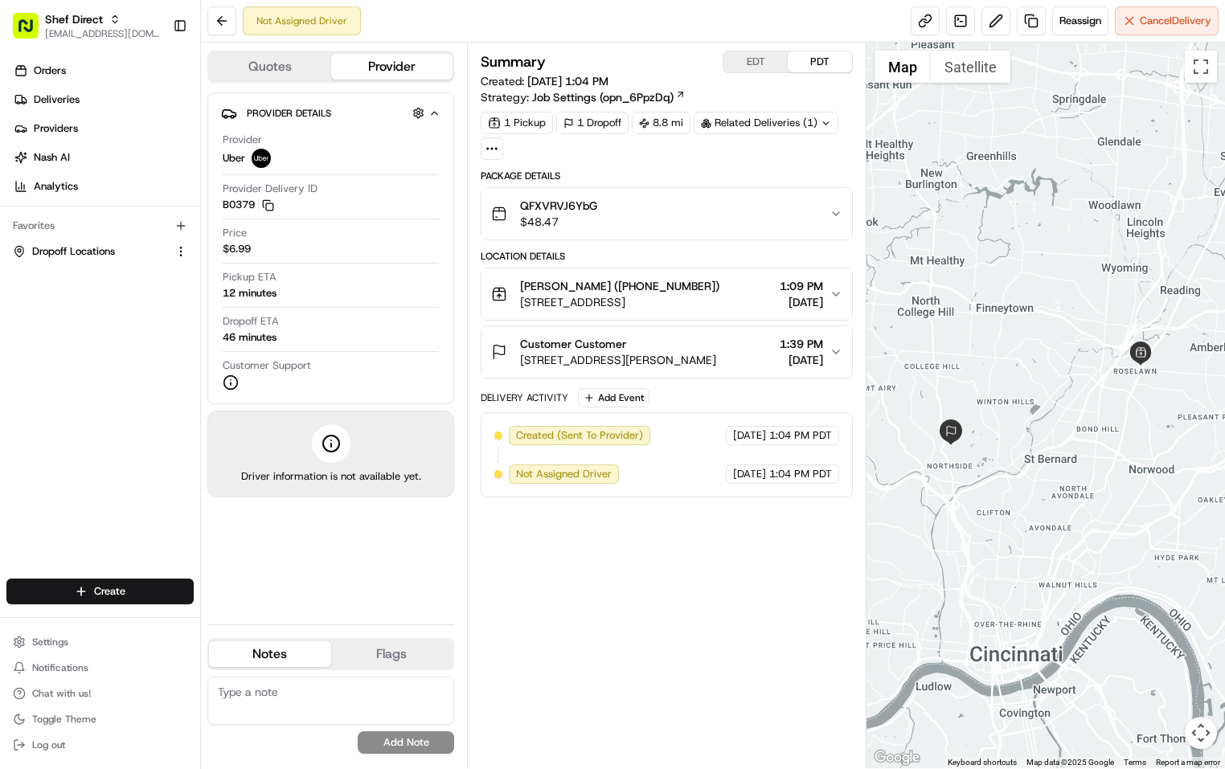
click at [684, 630] on div "Summary EDT PDT Created: 08/24/2025 1:04 PM Strategy: Job Settings (opn_6PpzDq)…" at bounding box center [667, 406] width 372 height 710
click at [919, 26] on link at bounding box center [925, 20] width 29 height 29
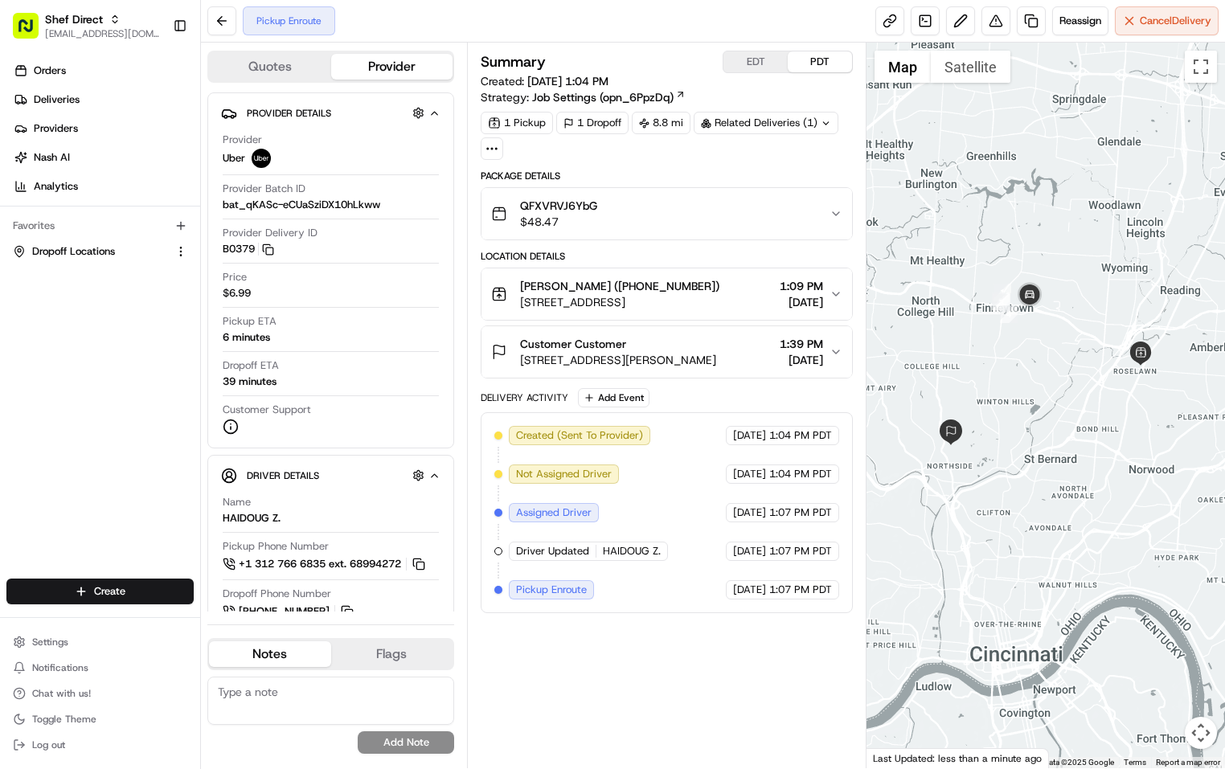
click at [670, 307] on span "[STREET_ADDRESS]" at bounding box center [619, 302] width 199 height 16
